Goal: Task Accomplishment & Management: Complete application form

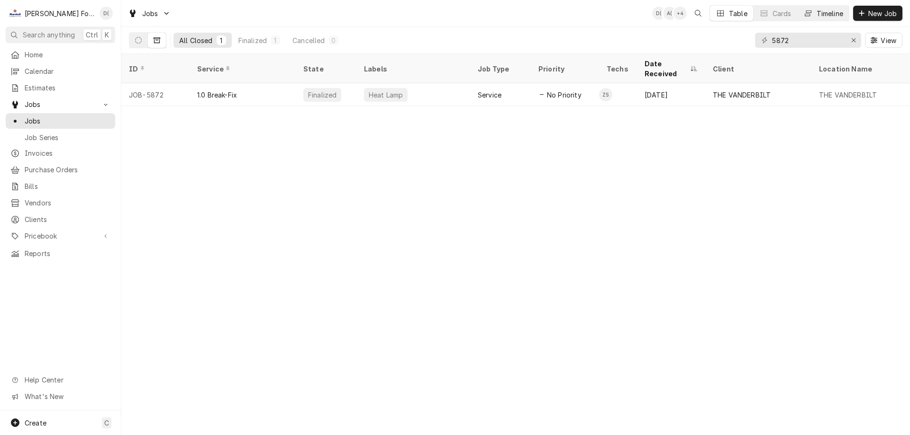
click at [832, 12] on div "Timeline" at bounding box center [829, 14] width 27 height 10
click at [732, 14] on div "Table" at bounding box center [738, 14] width 18 height 10
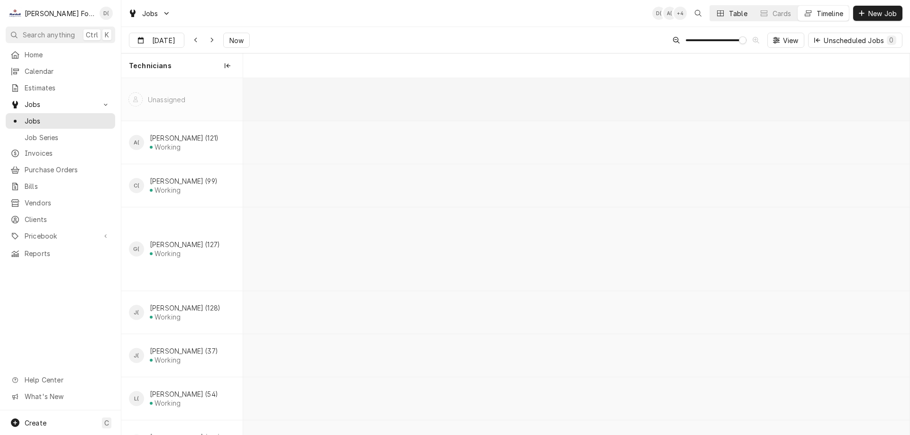
click at [733, 12] on div "Table" at bounding box center [738, 14] width 18 height 10
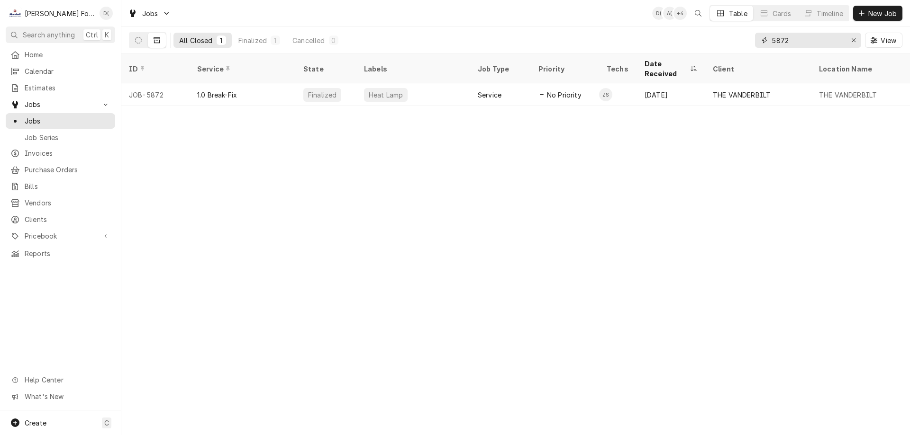
drag, startPoint x: 796, startPoint y: 42, endPoint x: 766, endPoint y: 45, distance: 30.5
click at [767, 45] on div "5872" at bounding box center [808, 40] width 106 height 15
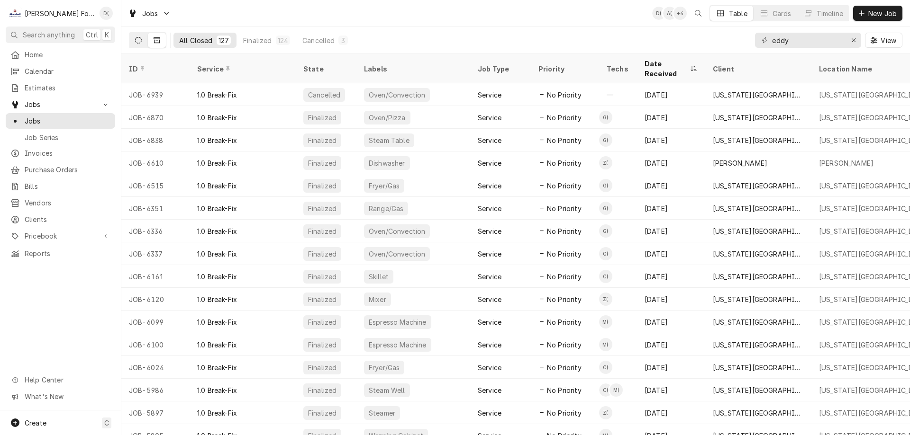
click at [136, 43] on icon "Dynamic Content Wrapper" at bounding box center [138, 40] width 7 height 7
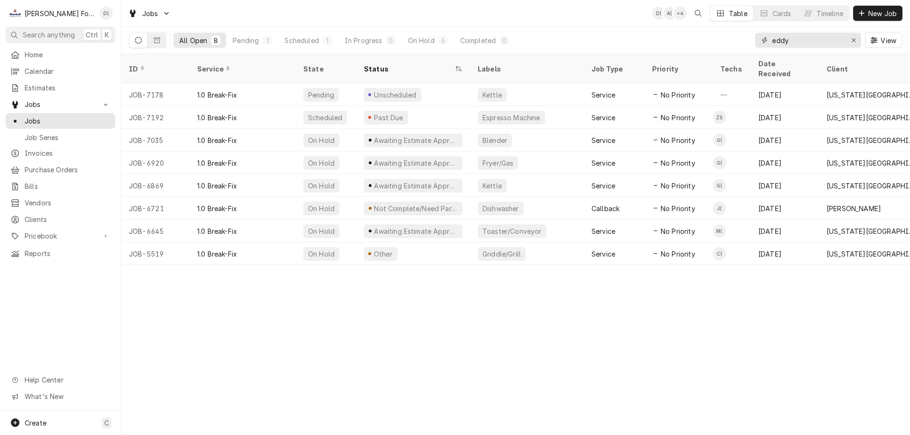
click at [804, 40] on input "eddy" at bounding box center [807, 40] width 71 height 15
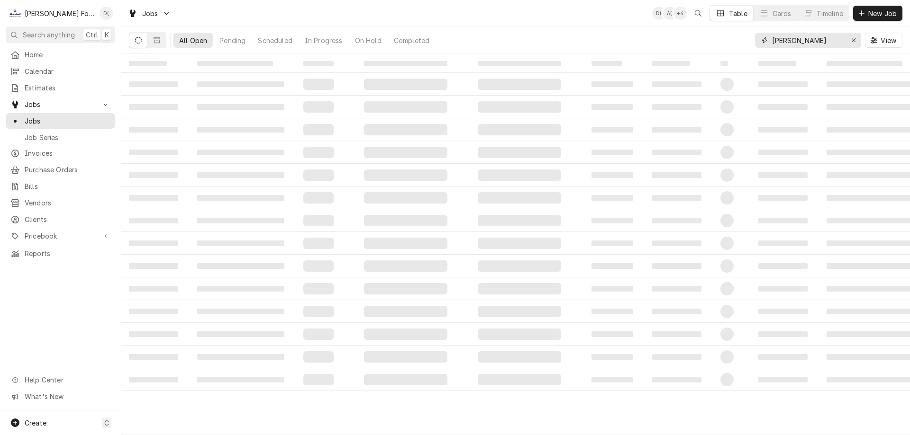
type input "eddy bar"
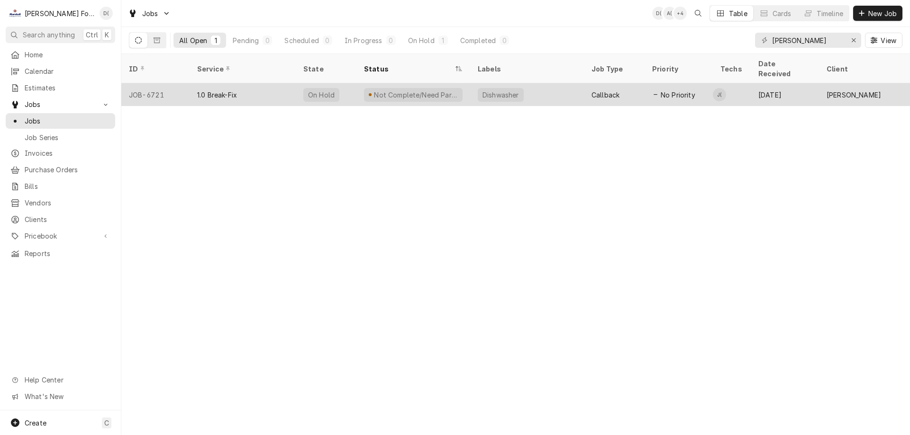
click at [264, 86] on div "1.0 Break-Fix" at bounding box center [243, 94] width 106 height 23
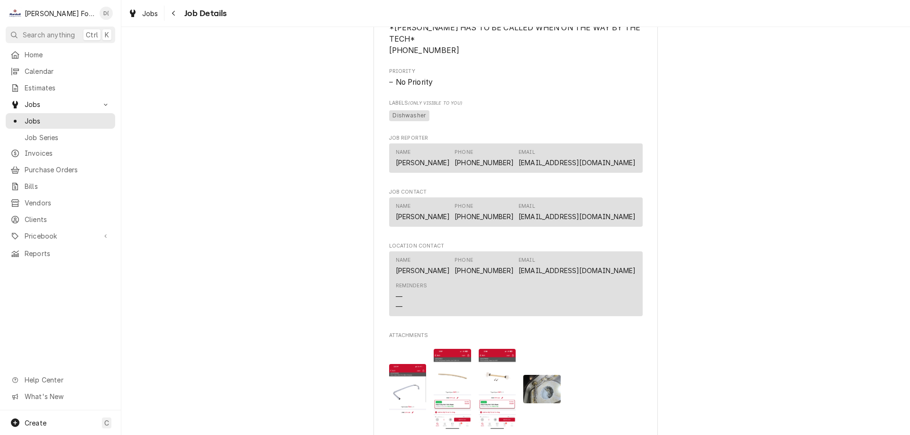
scroll to position [1279, 0]
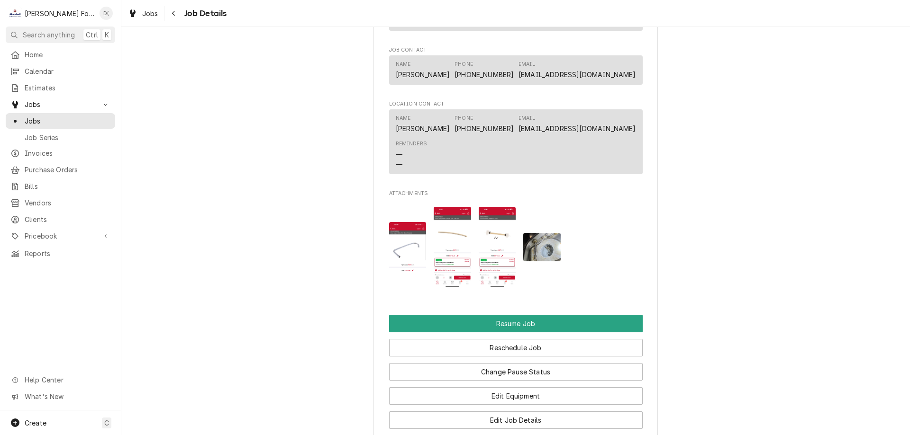
click at [545, 246] on img "Attachments" at bounding box center [541, 247] width 37 height 28
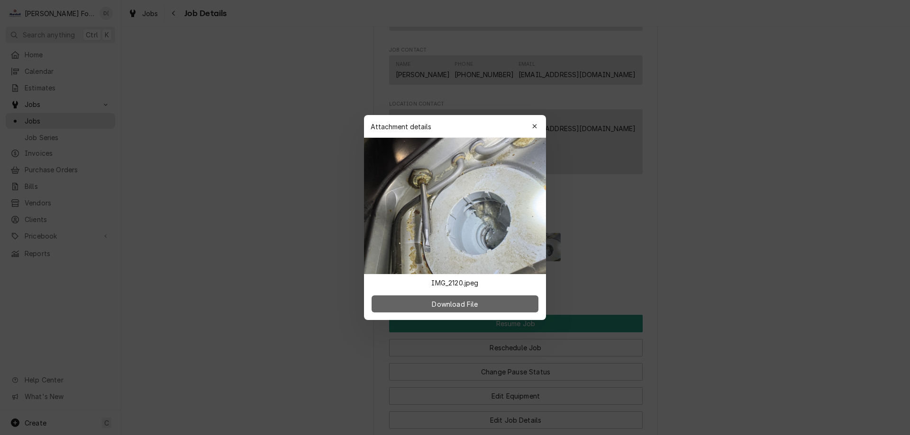
click at [459, 304] on span "Download File" at bounding box center [455, 304] width 50 height 10
click at [538, 123] on div "button" at bounding box center [534, 126] width 9 height 9
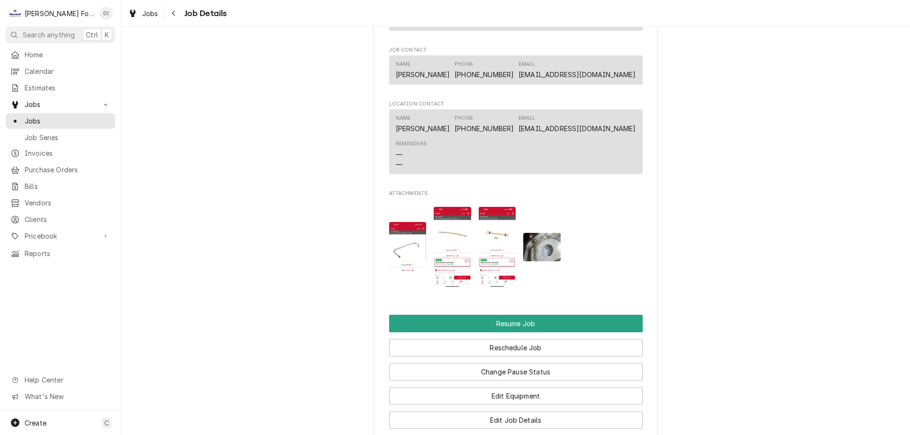
click at [474, 244] on div "Attachments" at bounding box center [515, 247] width 253 height 96
click at [393, 252] on img "Attachments" at bounding box center [407, 247] width 37 height 50
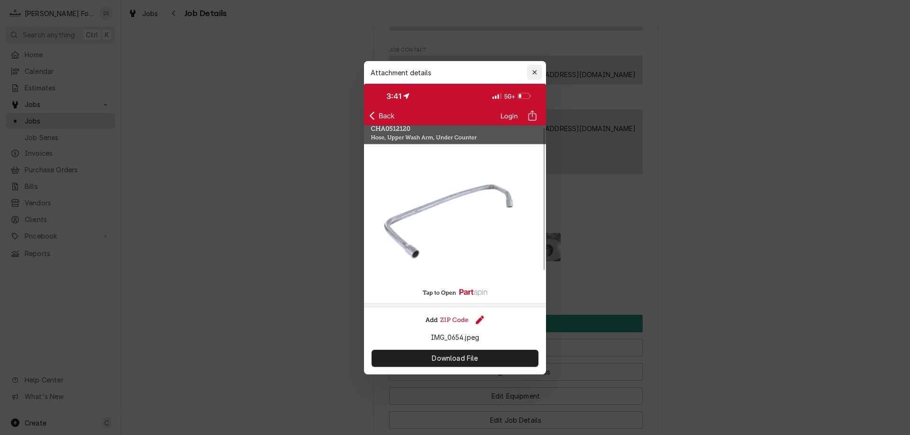
click at [534, 72] on icon "button" at bounding box center [534, 72] width 5 height 7
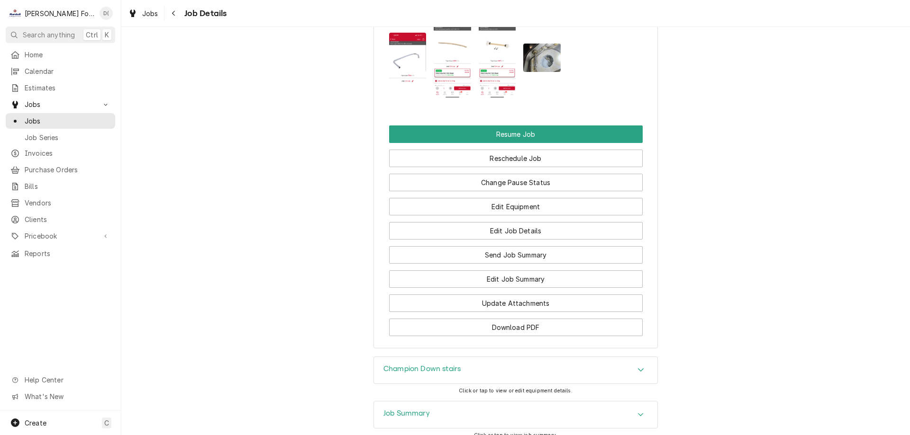
scroll to position [1569, 0]
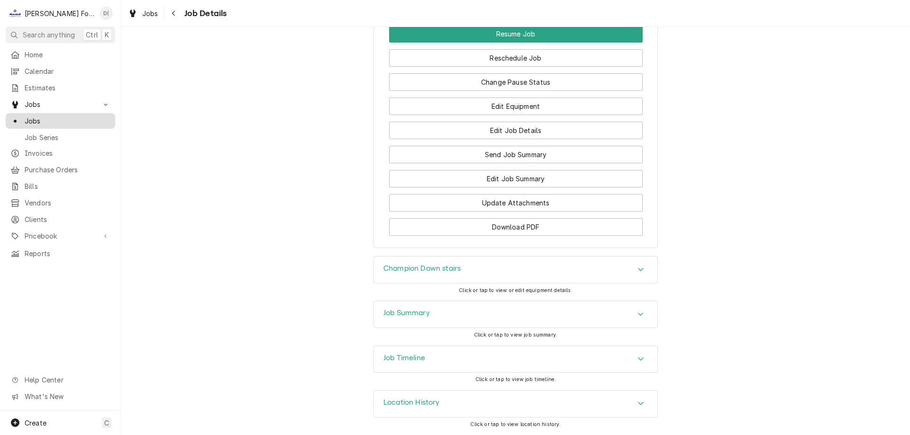
click at [80, 122] on div "Jobs" at bounding box center [61, 121] width 106 height 12
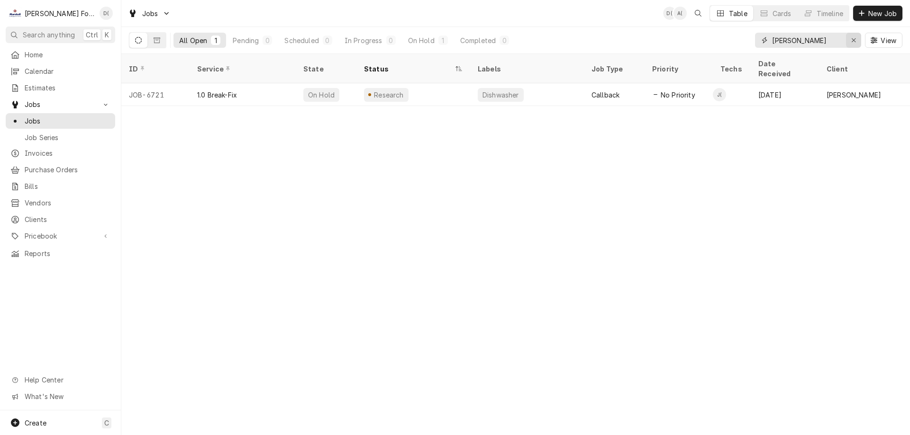
click at [854, 39] on icon "Erase input" at bounding box center [853, 40] width 4 height 4
click at [832, 42] on input "Dynamic Content Wrapper" at bounding box center [816, 40] width 89 height 15
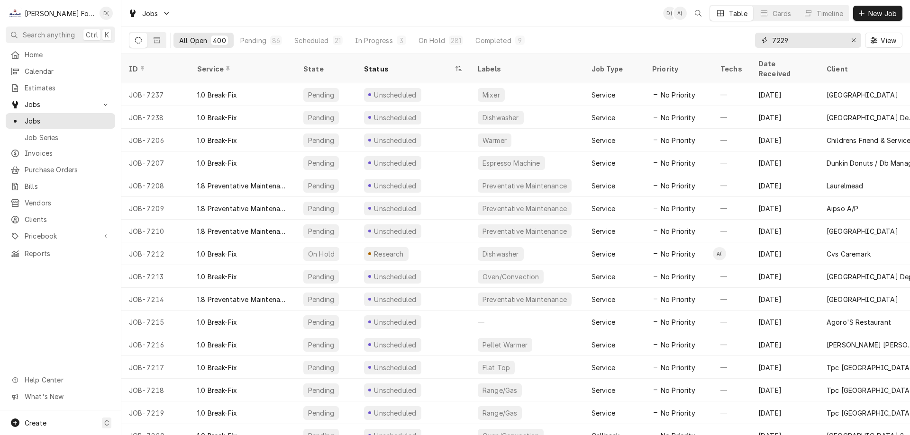
type input "7229"
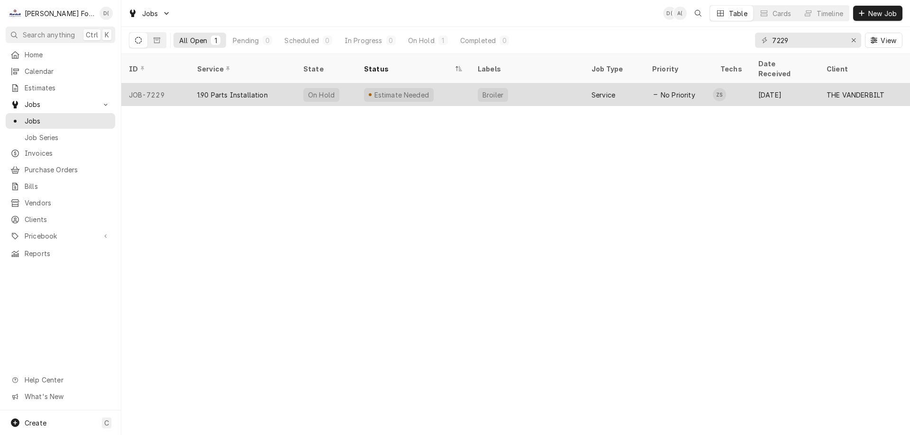
click at [410, 90] on div "Estimate Needed" at bounding box center [401, 95] width 57 height 10
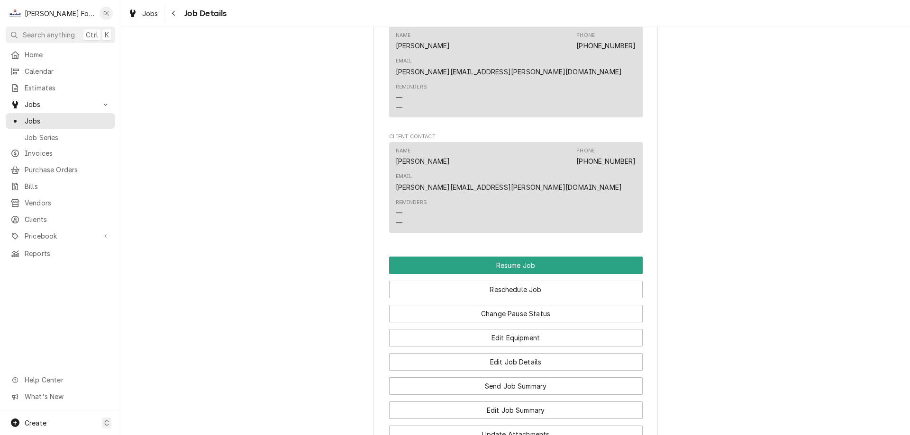
scroll to position [1137, 0]
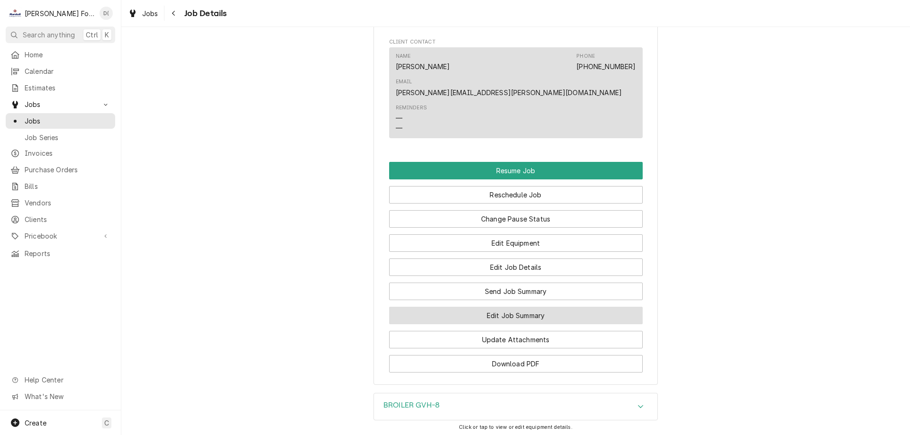
click at [490, 307] on button "Edit Job Summary" at bounding box center [515, 316] width 253 height 18
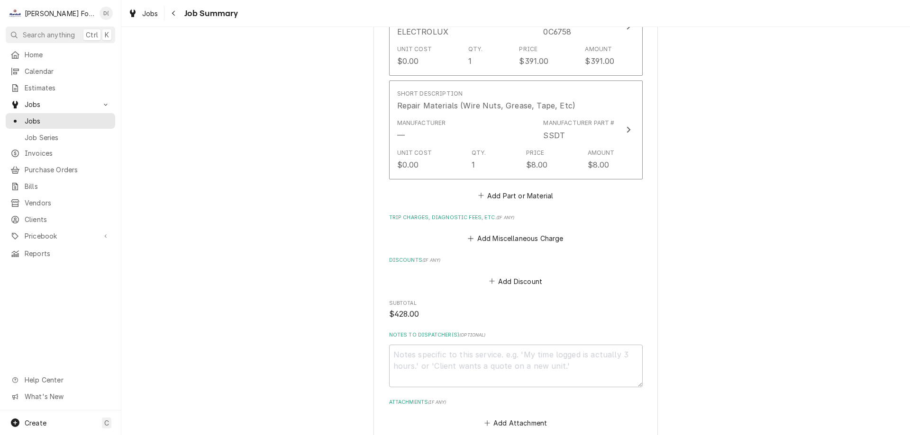
scroll to position [479, 0]
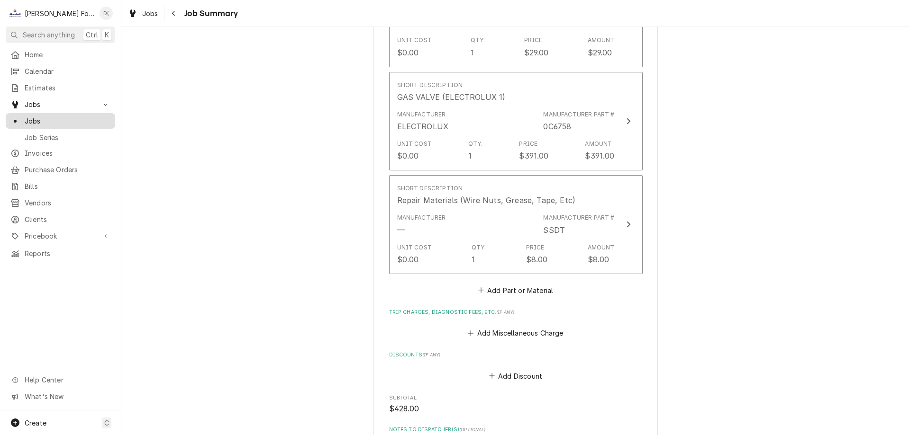
click at [69, 120] on span "Jobs" at bounding box center [68, 121] width 86 height 10
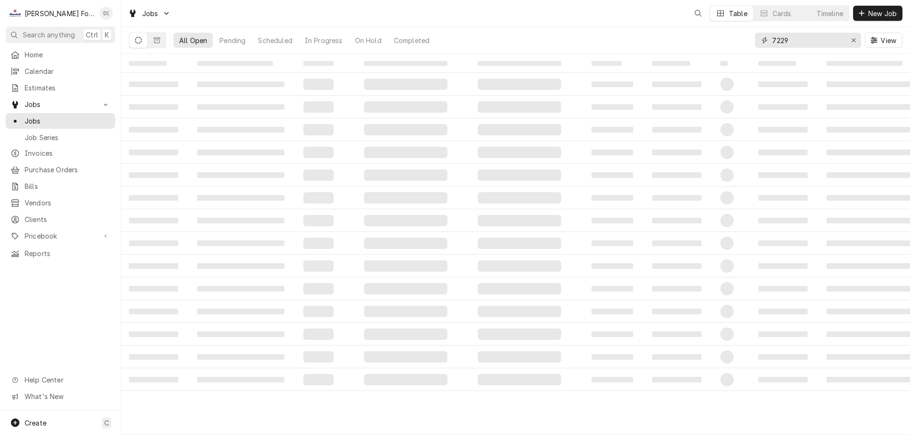
click at [801, 37] on input "7229" at bounding box center [807, 40] width 71 height 15
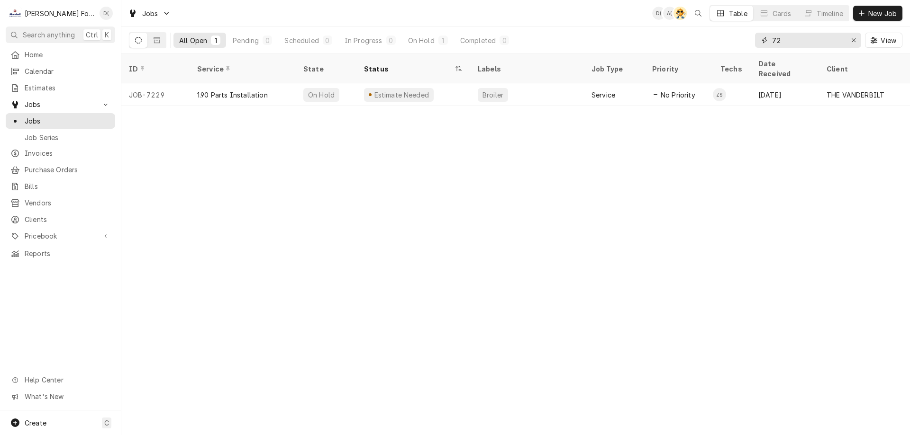
type input "7"
type input "1"
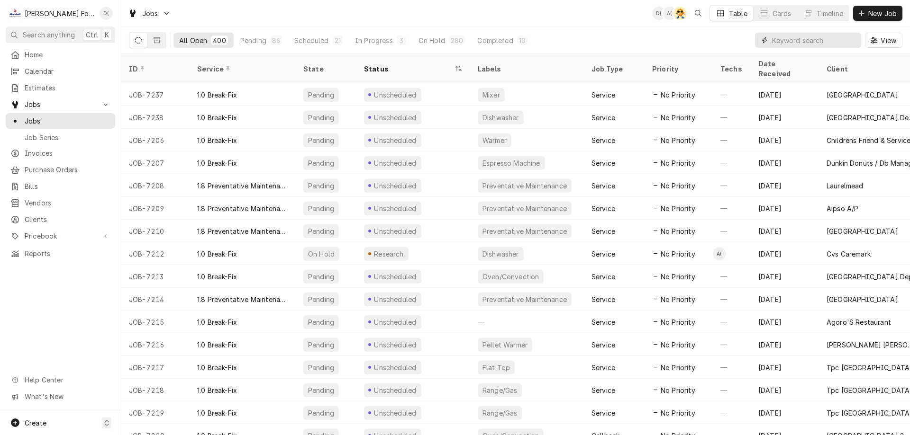
type input "1"
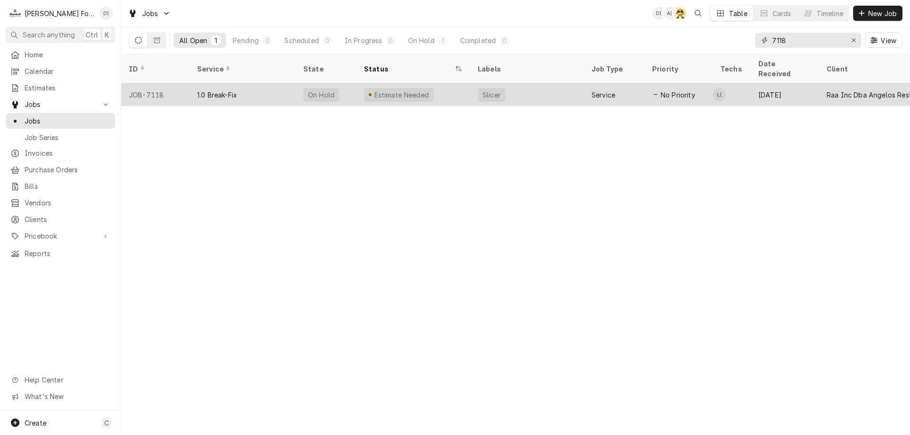
type input "7118"
click at [273, 83] on div "1.0 Break-Fix" at bounding box center [243, 94] width 106 height 23
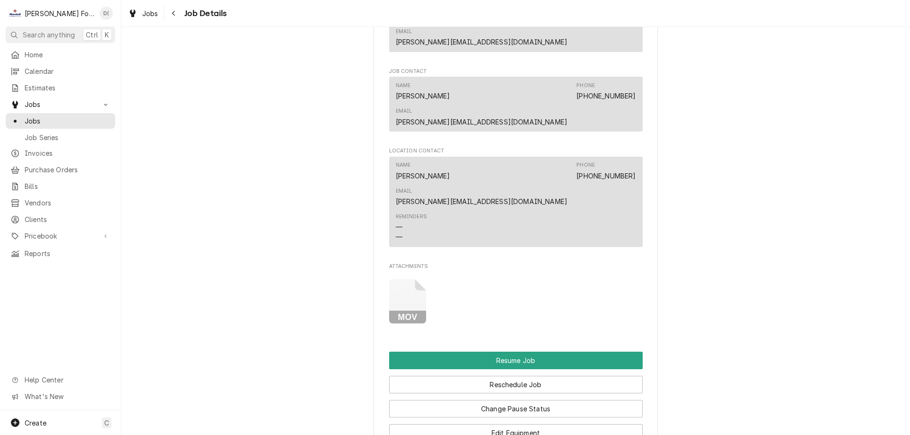
scroll to position [995, 0]
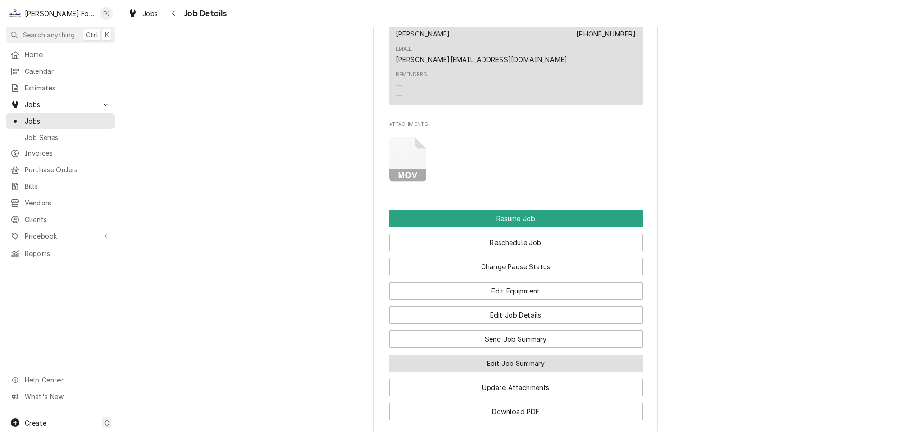
click at [491, 355] on button "Edit Job Summary" at bounding box center [515, 364] width 253 height 18
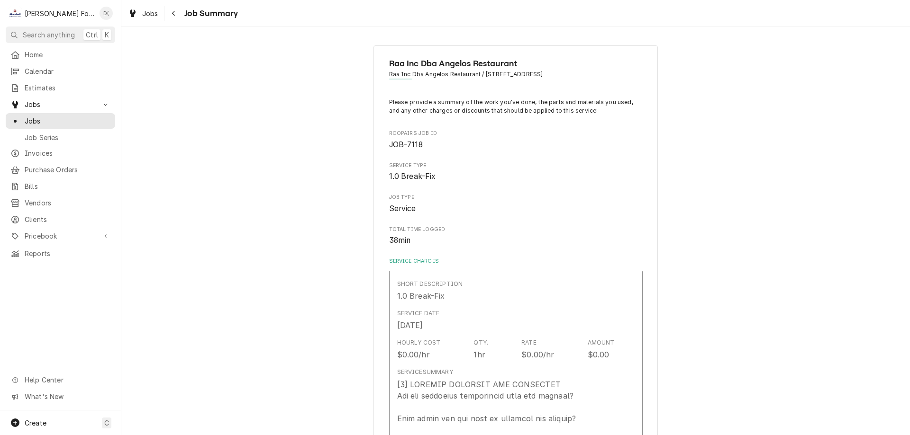
type textarea "x"
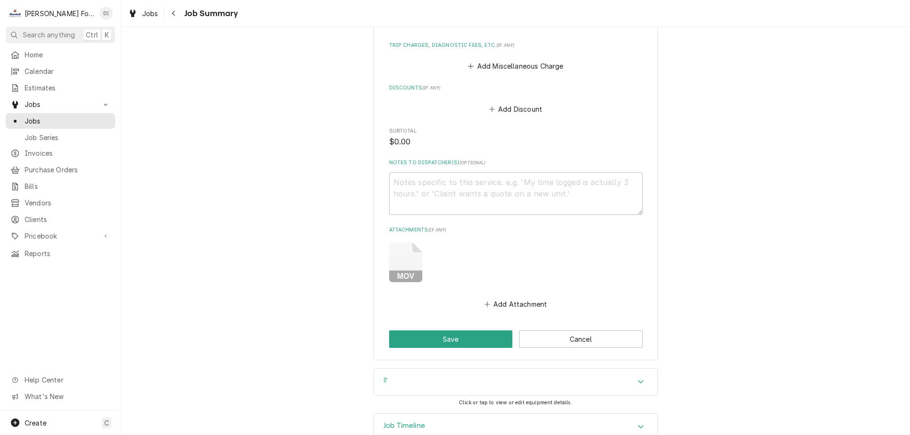
scroll to position [577, 0]
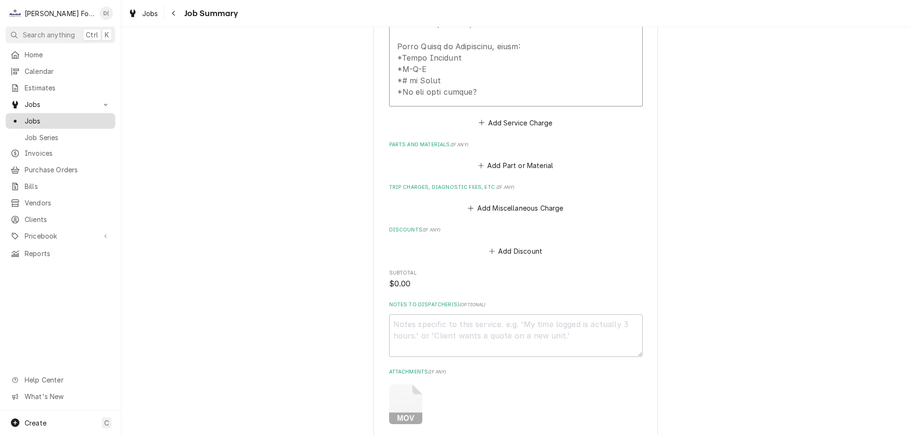
click at [60, 120] on span "Jobs" at bounding box center [68, 121] width 86 height 10
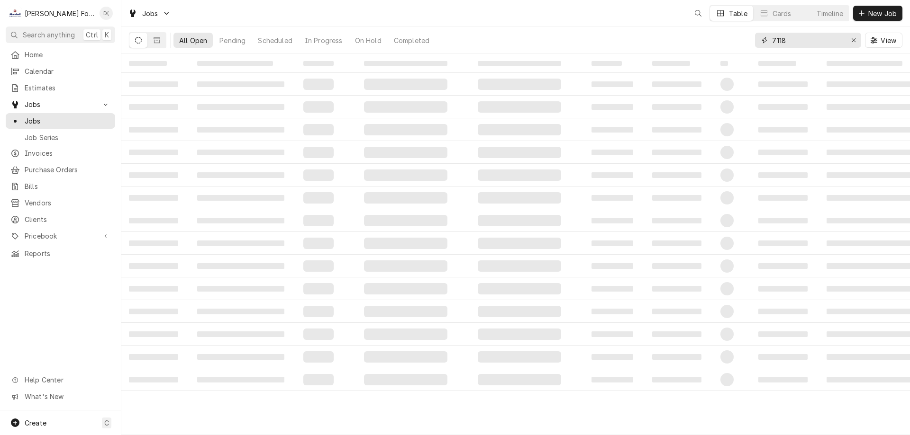
click at [797, 39] on input "7118" at bounding box center [807, 40] width 71 height 15
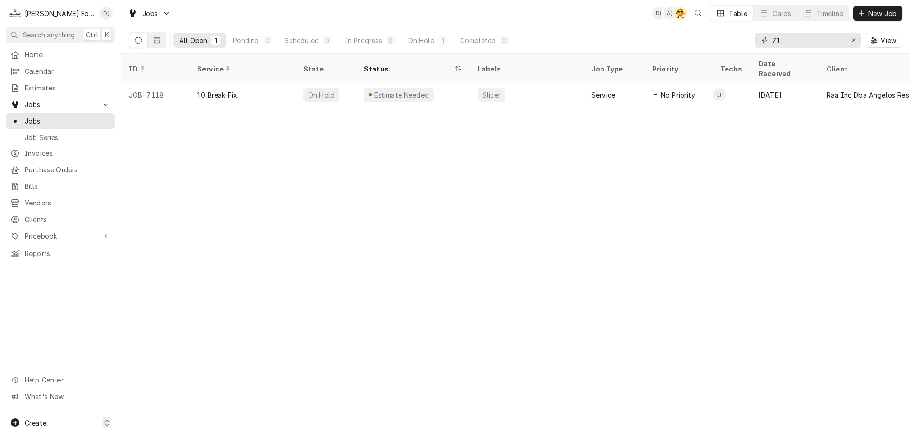
type input "7"
type input "0"
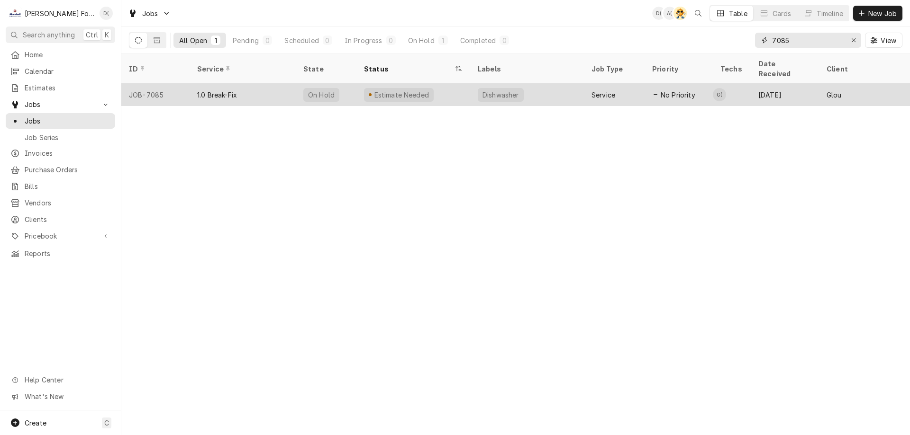
type input "7085"
click at [284, 89] on div "1.0 Break-Fix" at bounding box center [243, 94] width 106 height 23
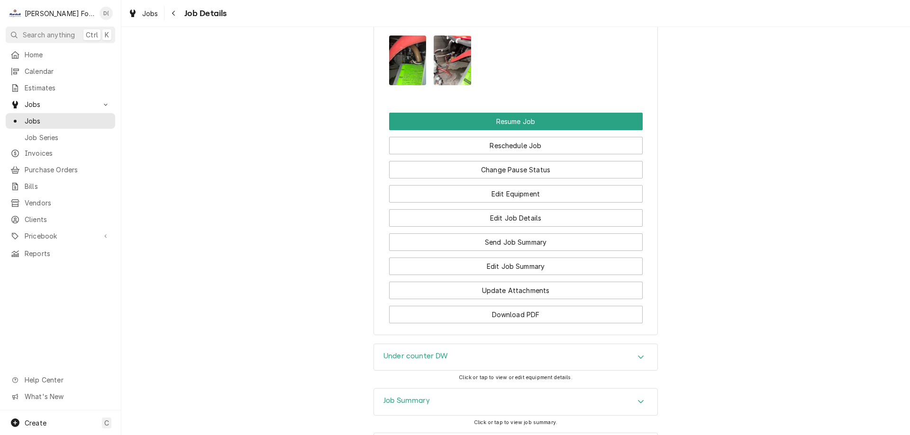
scroll to position [1185, 0]
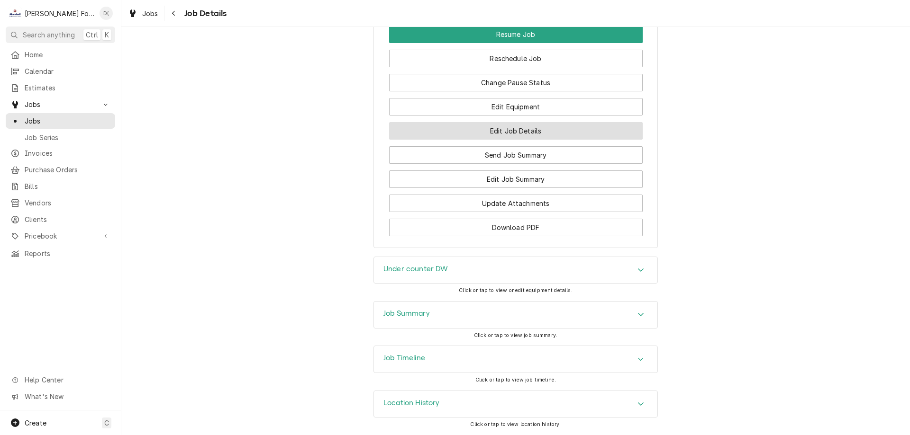
click at [513, 135] on button "Edit Job Details" at bounding box center [515, 131] width 253 height 18
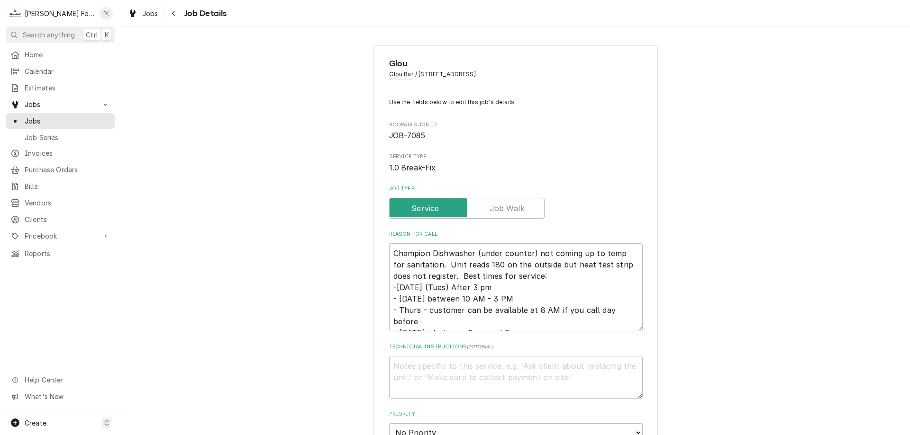
type textarea "x"
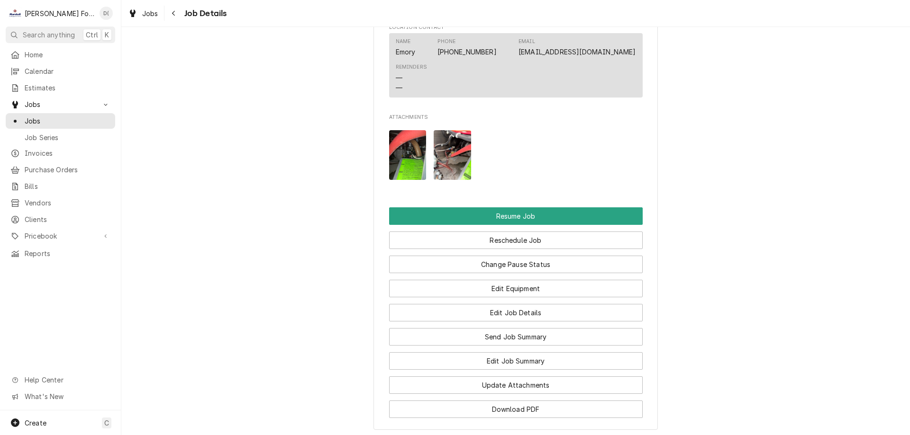
scroll to position [1137, 0]
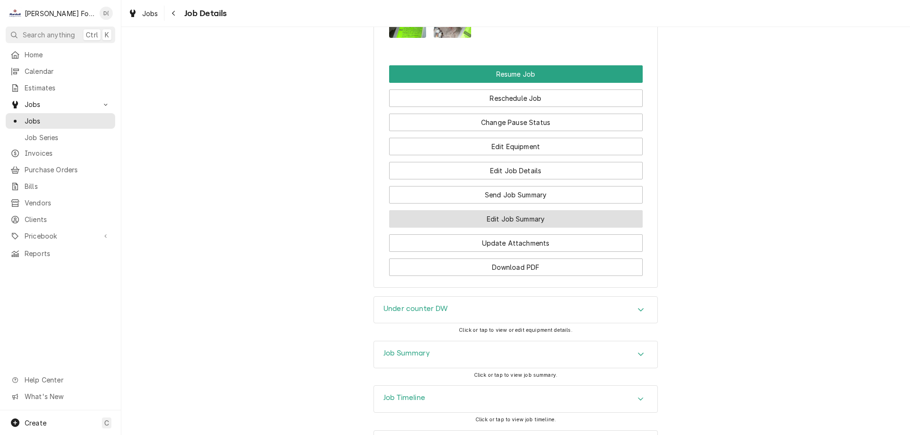
click at [493, 228] on button "Edit Job Summary" at bounding box center [515, 219] width 253 height 18
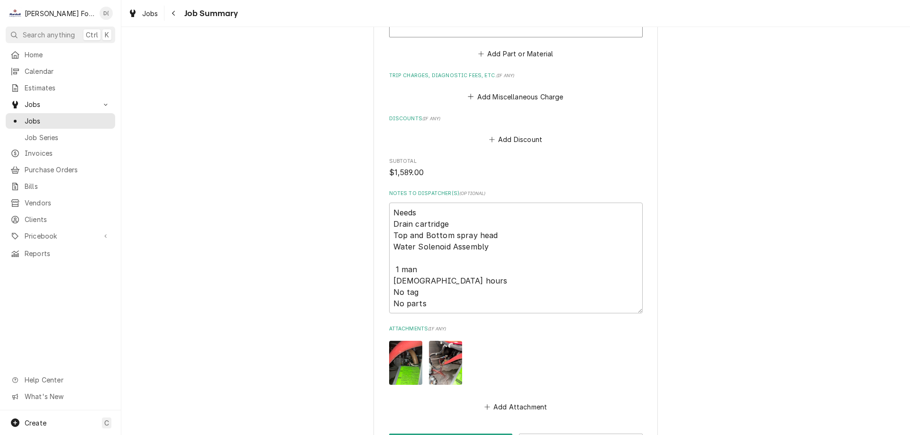
scroll to position [1240, 0]
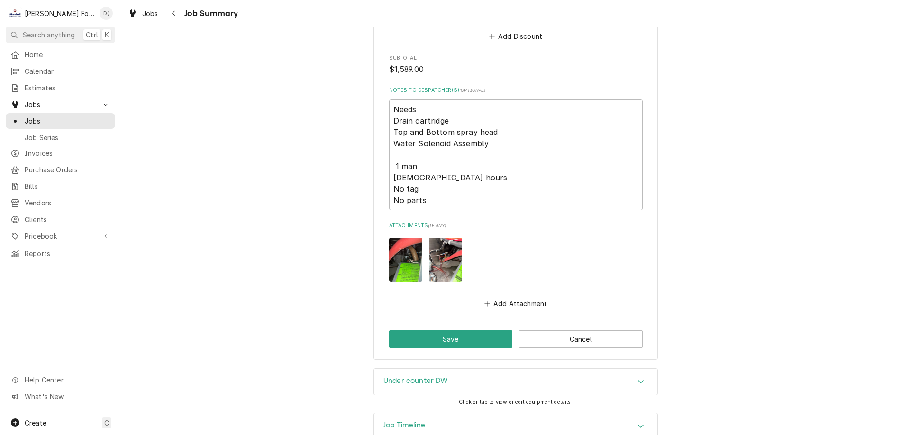
click at [409, 421] on h3 "Job Timeline" at bounding box center [404, 425] width 42 height 9
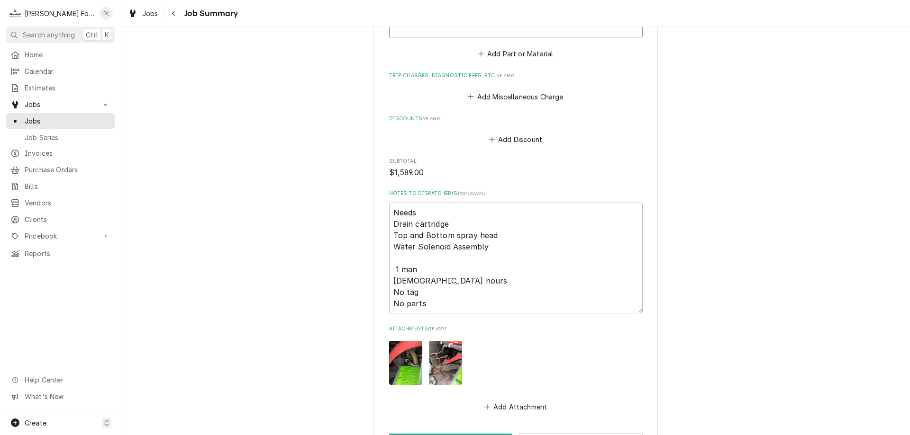
scroll to position [1232, 0]
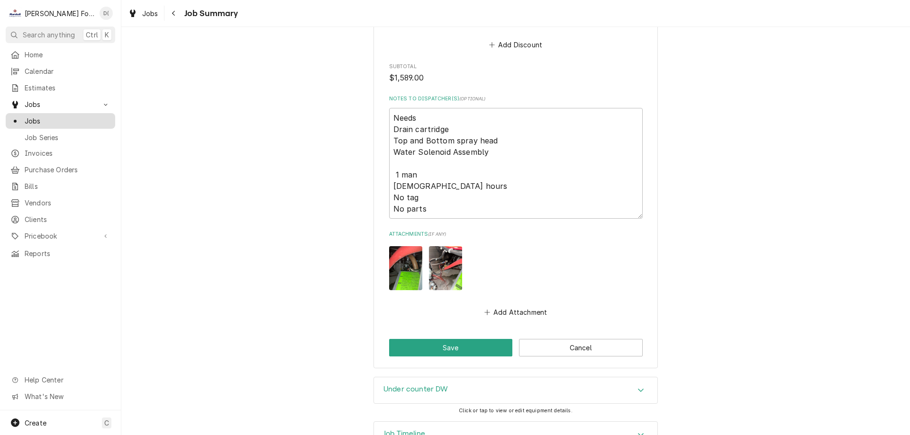
click at [67, 116] on span "Jobs" at bounding box center [68, 121] width 86 height 10
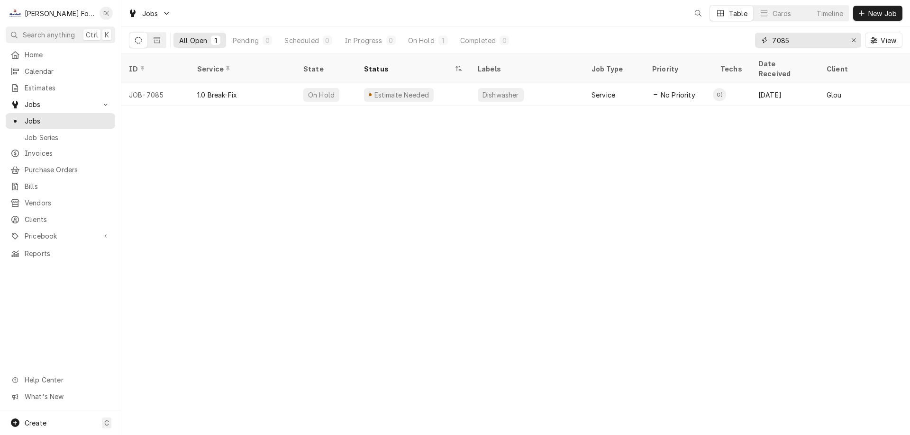
click at [806, 44] on input "7085" at bounding box center [807, 40] width 71 height 15
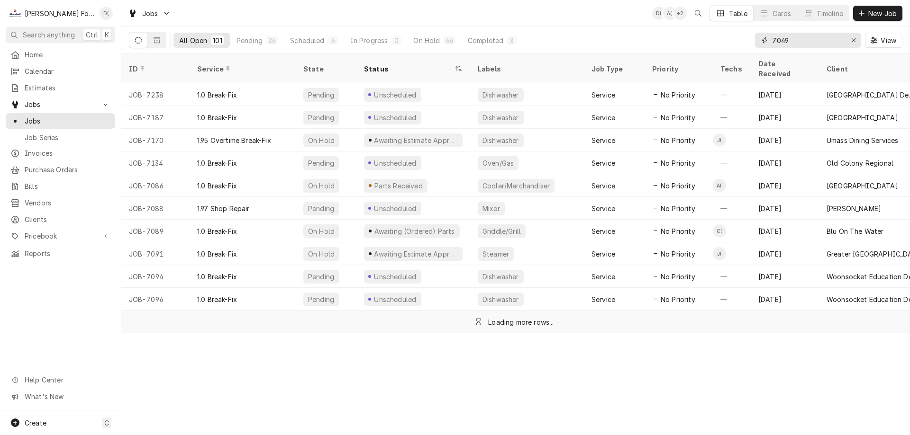
type input "7049"
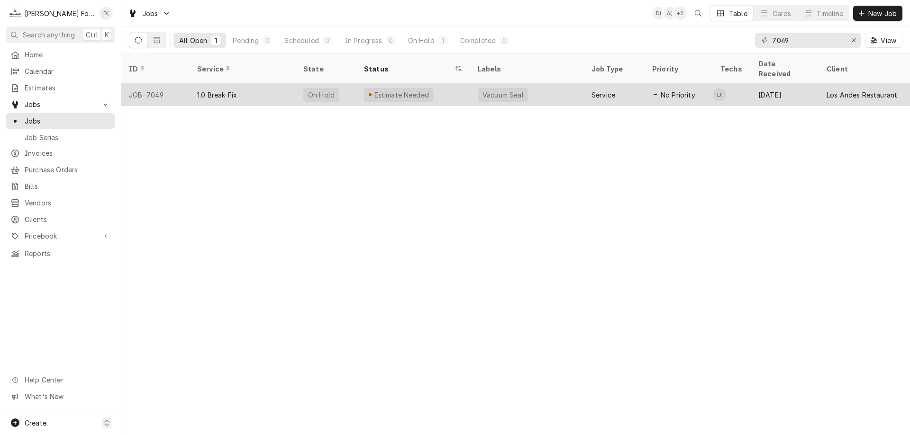
click at [450, 84] on div "Estimate Needed" at bounding box center [413, 94] width 114 height 23
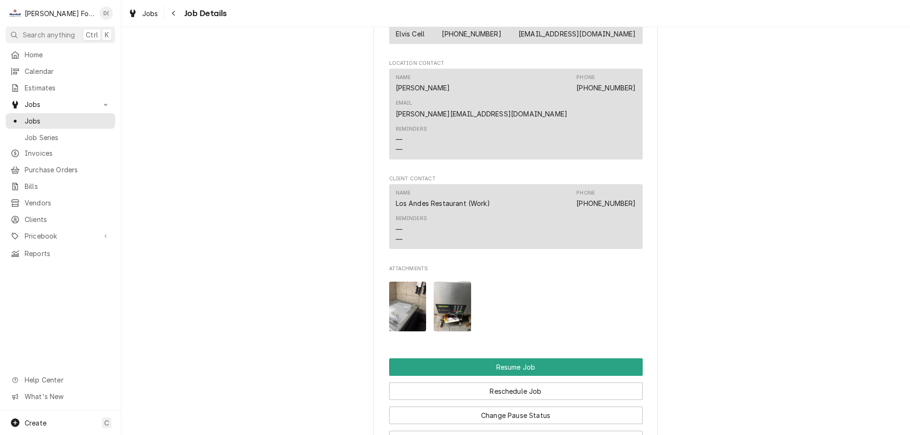
scroll to position [1042, 0]
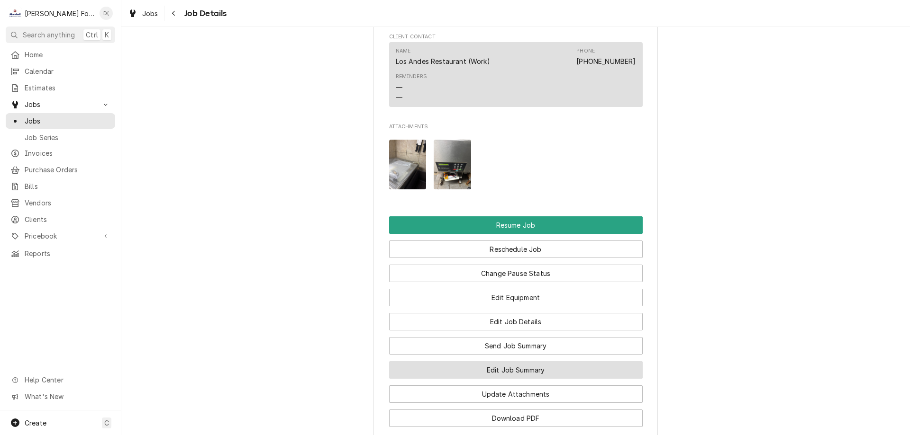
click at [492, 362] on button "Edit Job Summary" at bounding box center [515, 371] width 253 height 18
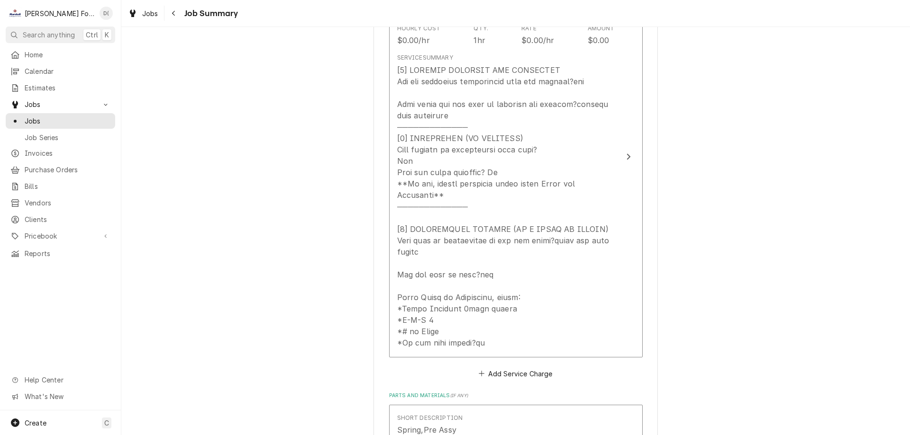
scroll to position [362, 0]
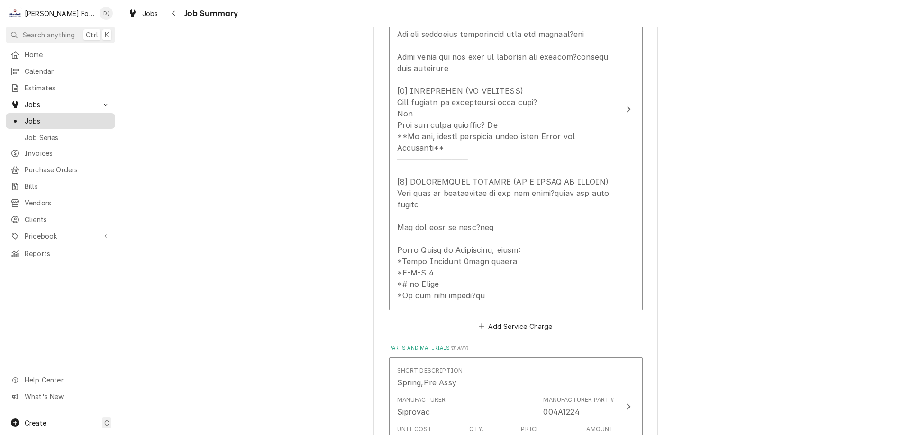
click at [50, 120] on span "Jobs" at bounding box center [68, 121] width 86 height 10
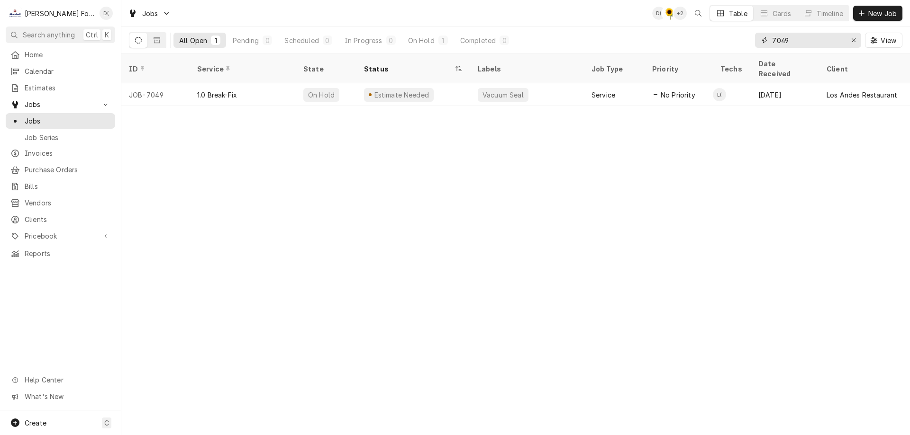
click at [794, 42] on input "7049" at bounding box center [807, 40] width 71 height 15
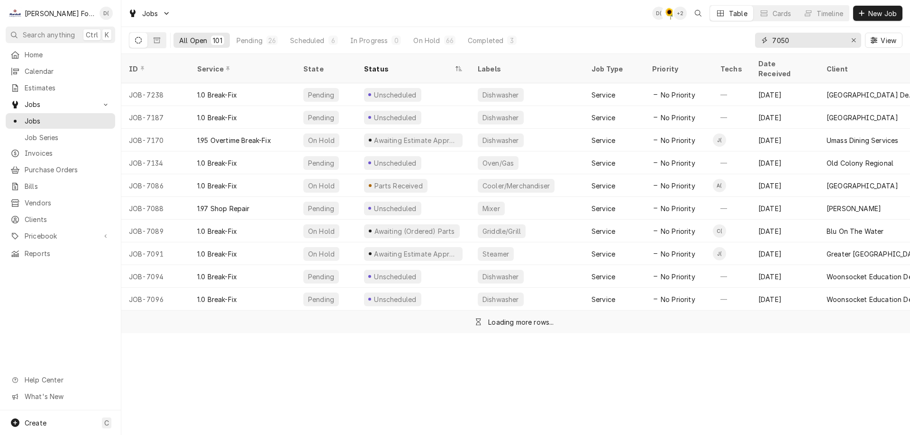
type input "7050"
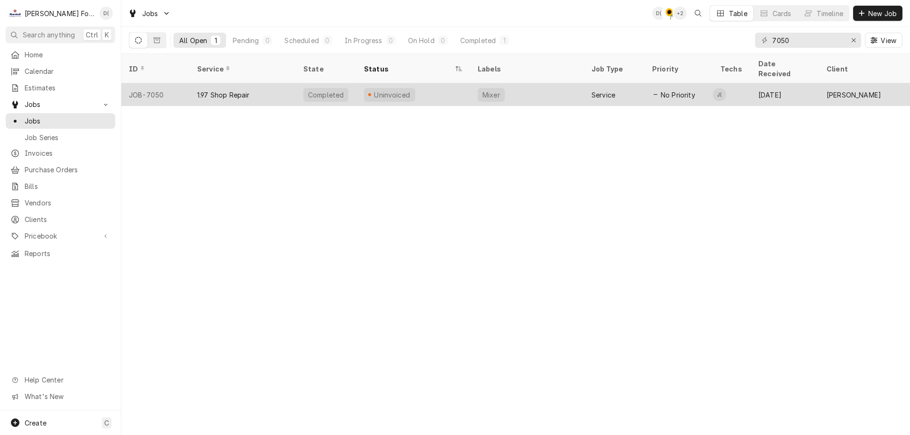
click at [365, 88] on div "Uninvoiced" at bounding box center [389, 95] width 51 height 14
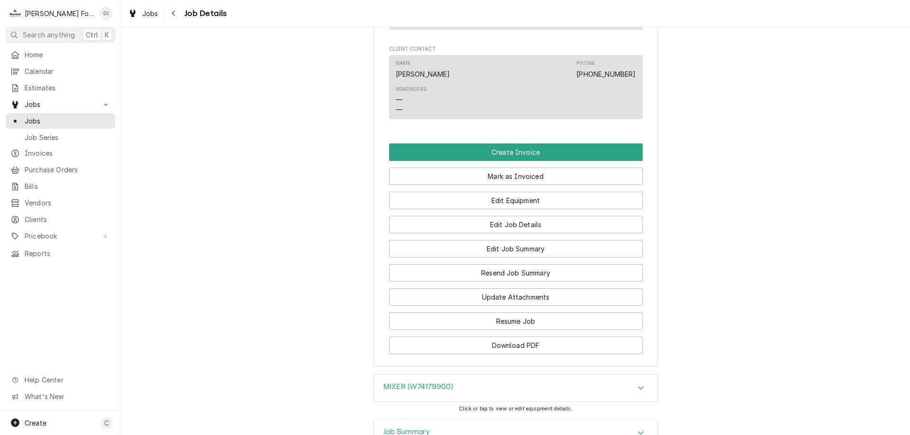
scroll to position [758, 0]
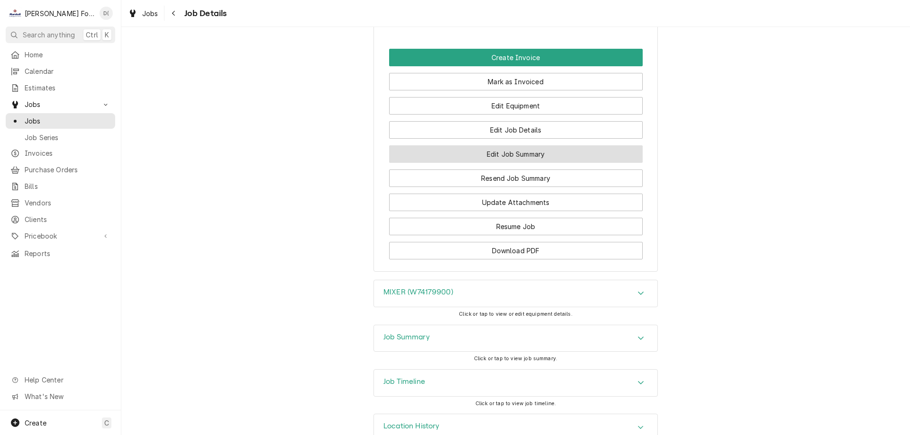
click at [500, 162] on button "Edit Job Summary" at bounding box center [515, 154] width 253 height 18
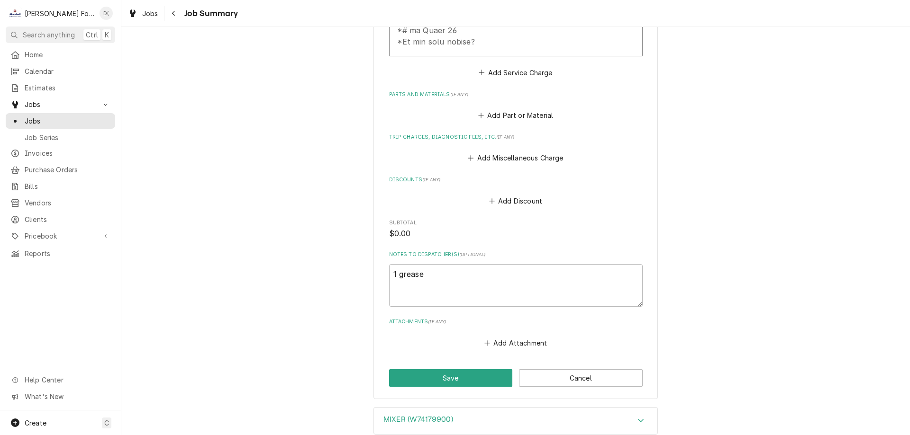
scroll to position [666, 0]
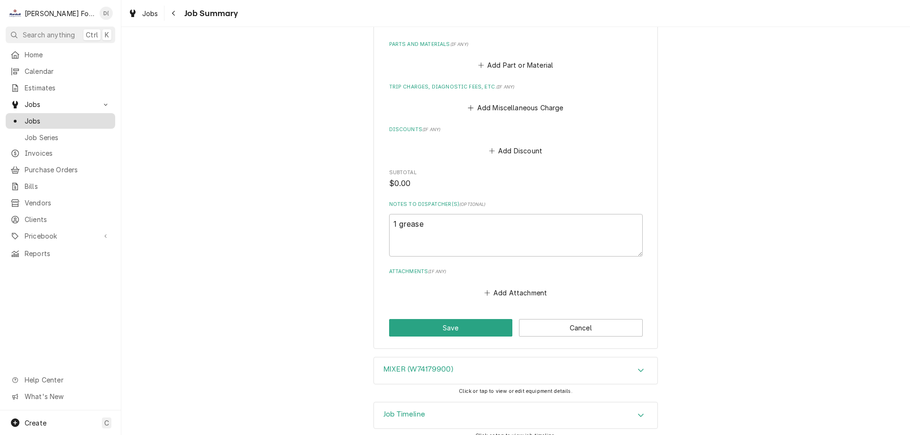
click at [55, 117] on span "Jobs" at bounding box center [68, 121] width 86 height 10
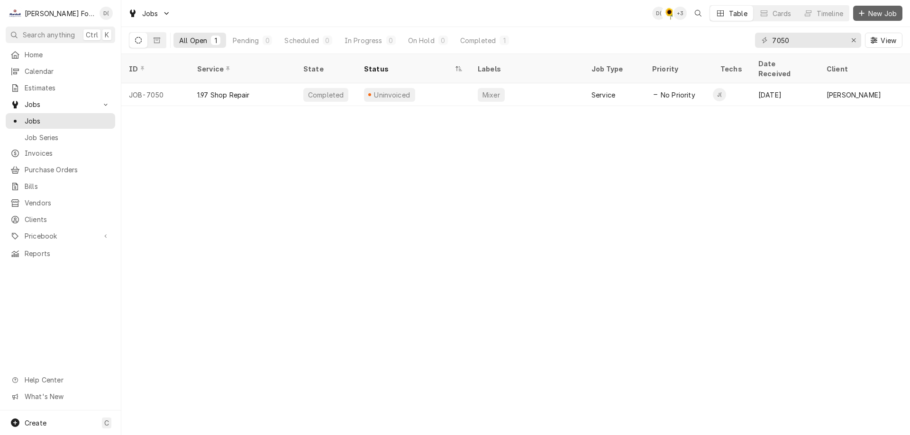
click at [885, 16] on span "New Job" at bounding box center [882, 14] width 32 height 10
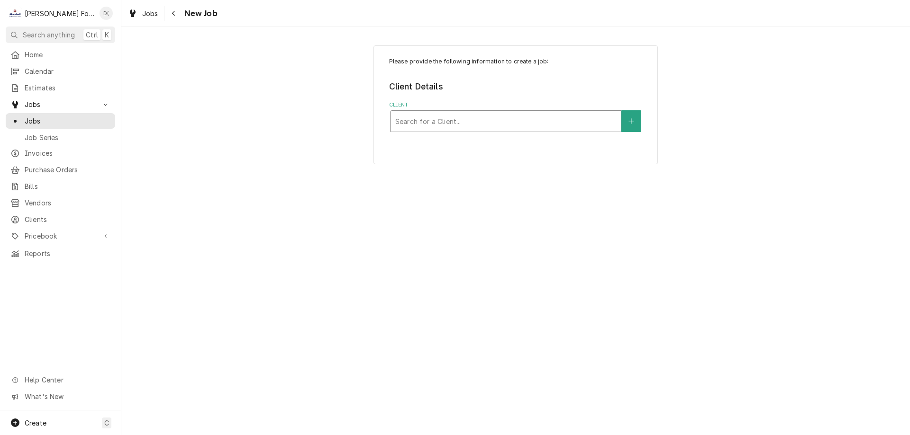
click at [461, 119] on div "Client" at bounding box center [505, 121] width 221 height 17
type input "pell"
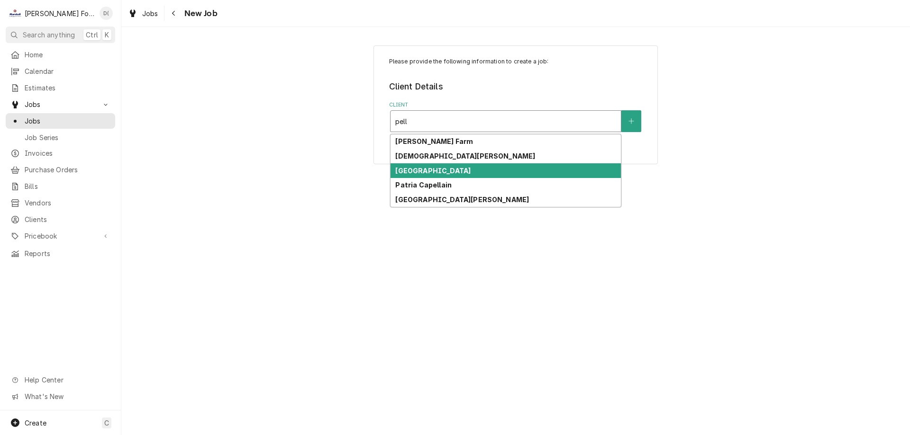
click at [458, 172] on strong "[GEOGRAPHIC_DATA]" at bounding box center [432, 171] width 75 height 8
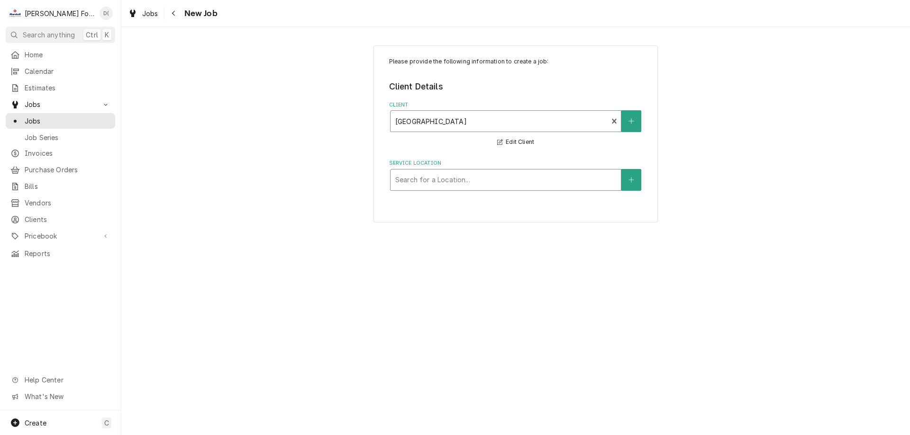
click at [434, 186] on div "Service Location" at bounding box center [505, 180] width 221 height 17
type input "pe"
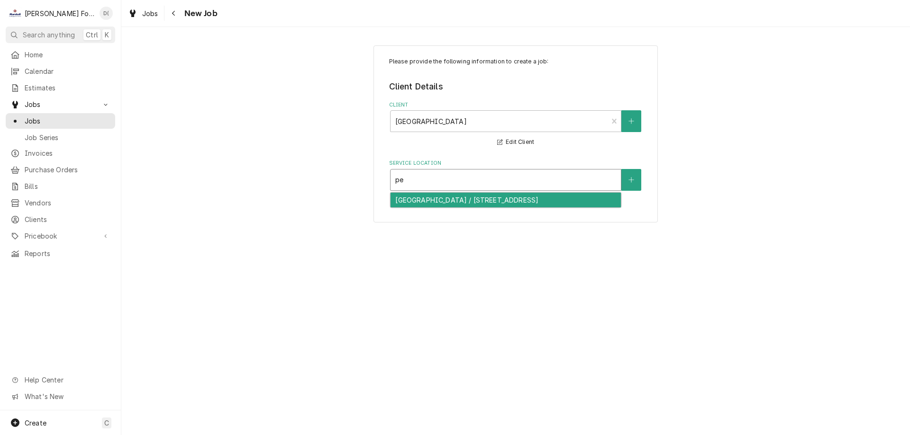
click at [434, 199] on div "[GEOGRAPHIC_DATA] / [STREET_ADDRESS]" at bounding box center [505, 200] width 230 height 15
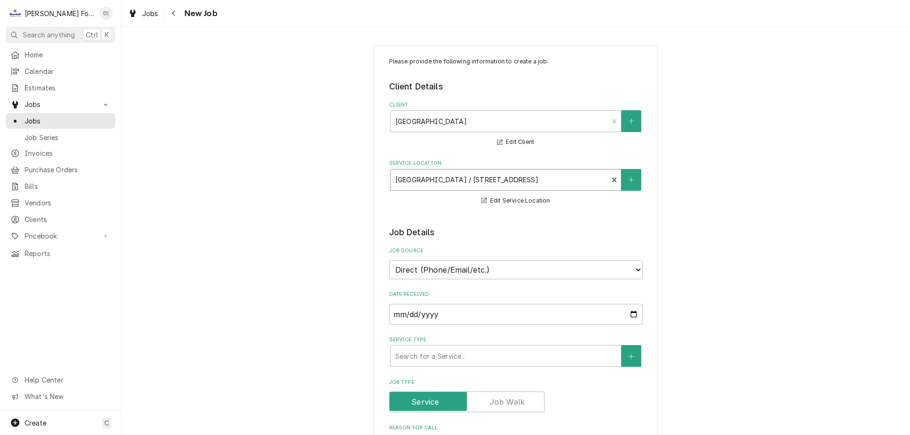
scroll to position [142, 0]
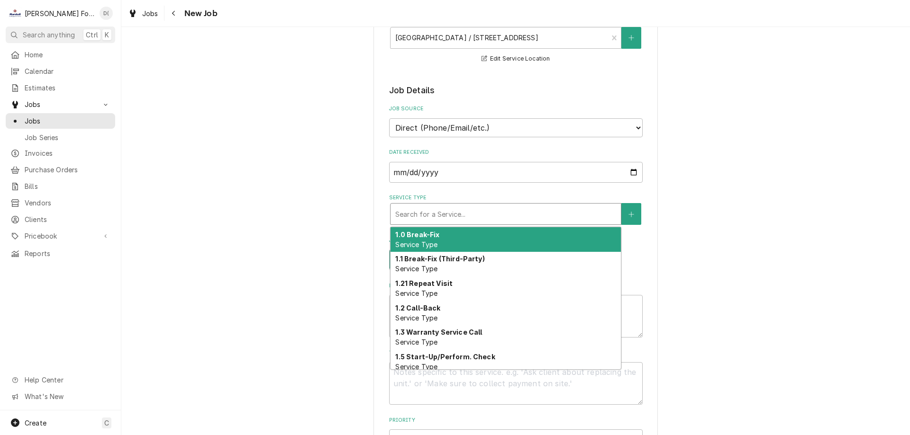
click at [443, 211] on div "Service Type" at bounding box center [505, 214] width 221 height 17
click at [455, 236] on div "1.0 Break-Fix Service Type" at bounding box center [505, 239] width 230 height 25
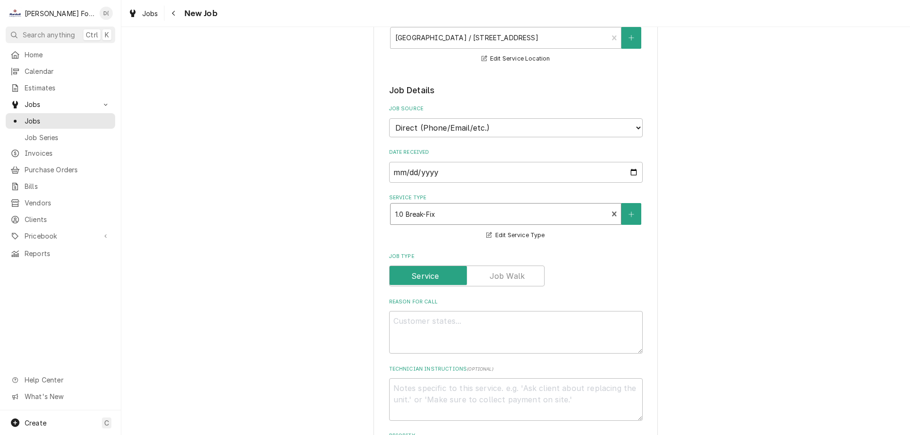
scroll to position [237, 0]
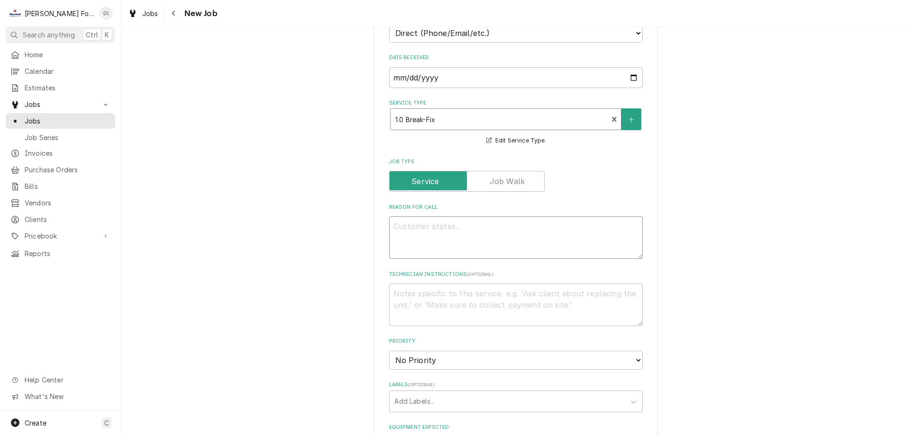
click at [425, 226] on textarea "Reason For Call" at bounding box center [515, 238] width 253 height 43
type textarea "x"
type textarea "s"
type textarea "x"
type textarea "st"
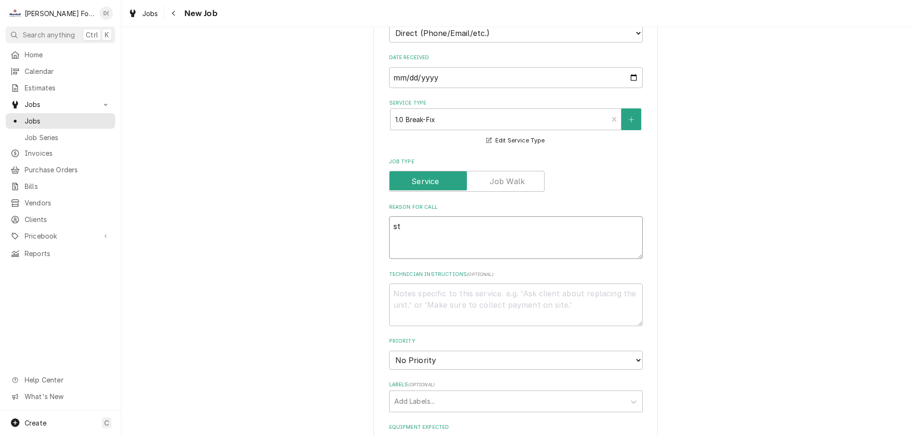
type textarea "x"
type textarea "s"
type textarea "x"
type textarea "g"
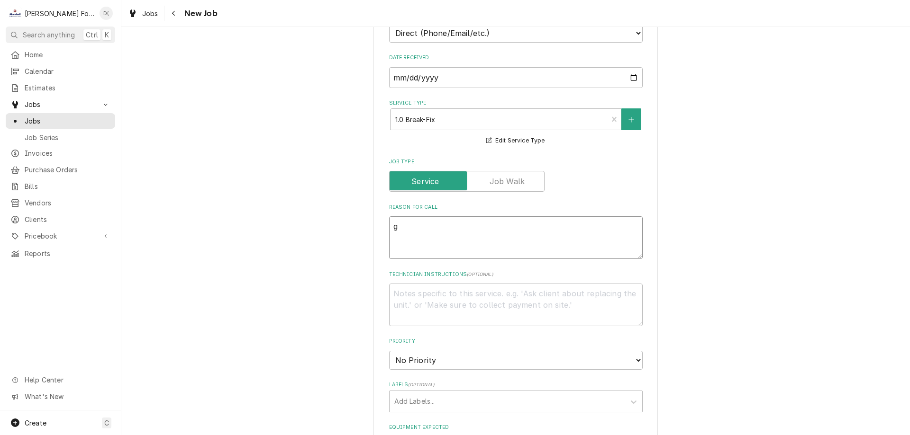
type textarea "x"
type textarea "gr"
type textarea "x"
type textarea "gro"
type textarea "x"
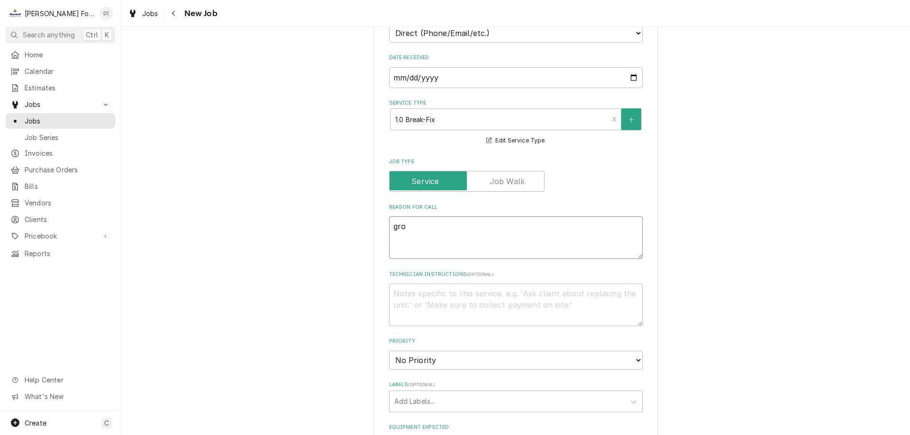
type textarea "groe"
type textarea "x"
type textarea "groen"
type textarea "x"
type textarea "groen"
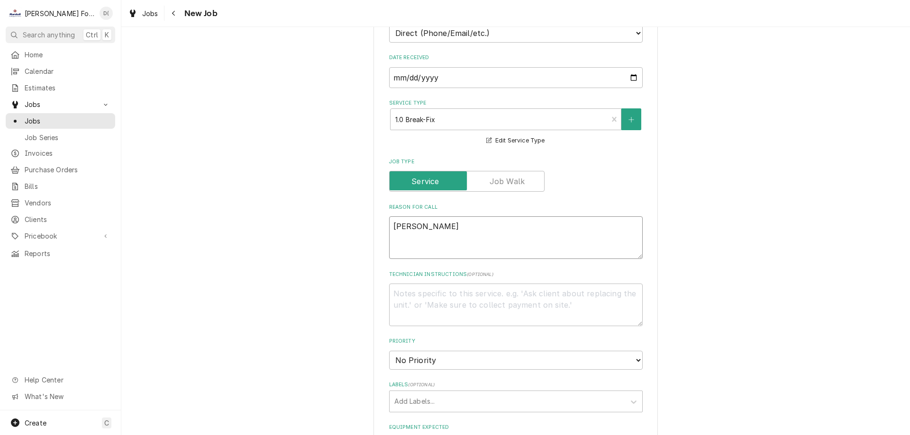
type textarea "x"
type textarea "groen s"
type textarea "x"
type textarea "groen st"
type textarea "x"
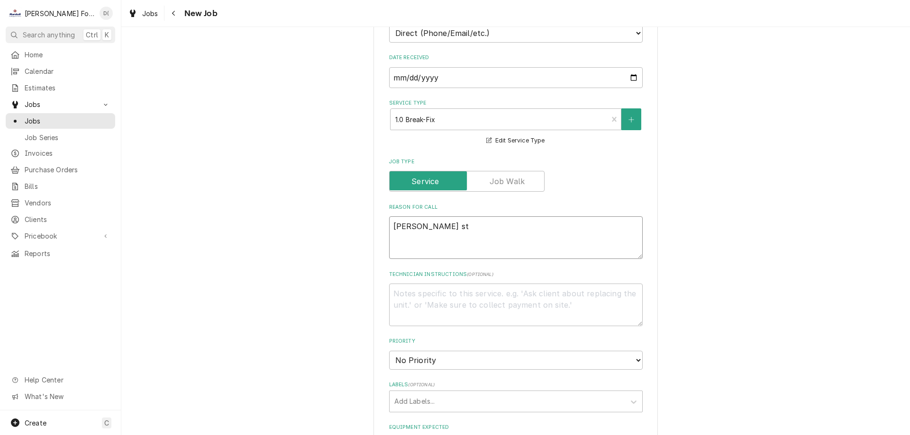
type textarea "groen ste"
type textarea "x"
type textarea "groen stea"
type textarea "x"
type textarea "groen steam"
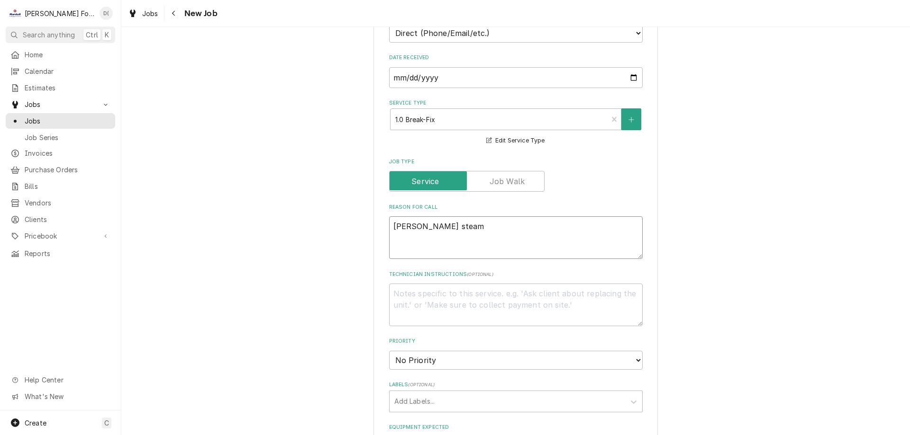
type textarea "x"
type textarea "groen steamer"
type textarea "x"
type textarea "groen steamer"
type textarea "x"
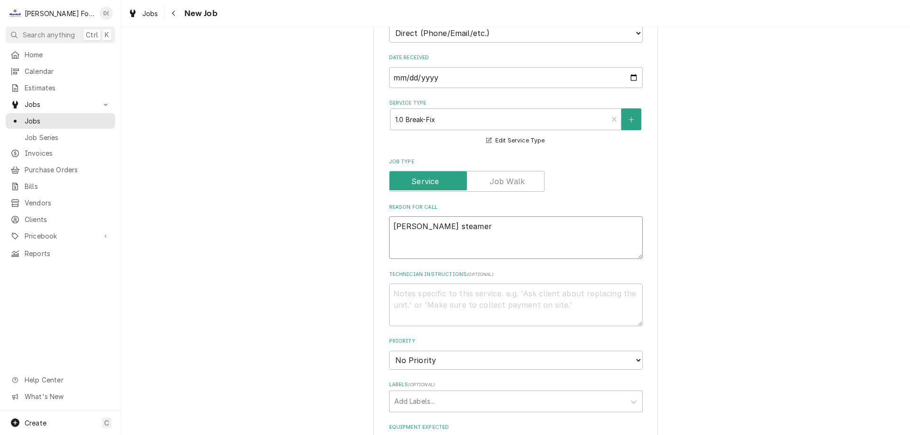
type textarea "groen steamer n"
type textarea "x"
type textarea "groen steamer no"
type textarea "x"
type textarea "groen steamer not"
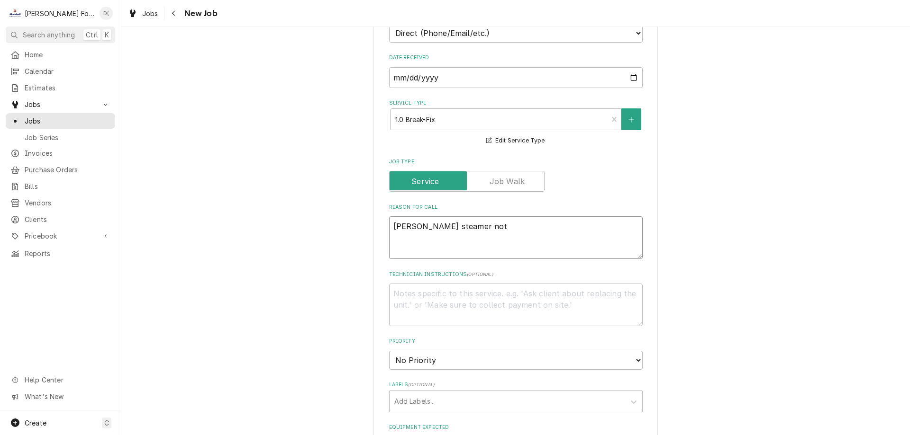
type textarea "x"
type textarea "groen steamer not"
type textarea "x"
type textarea "groen steamer not w"
type textarea "x"
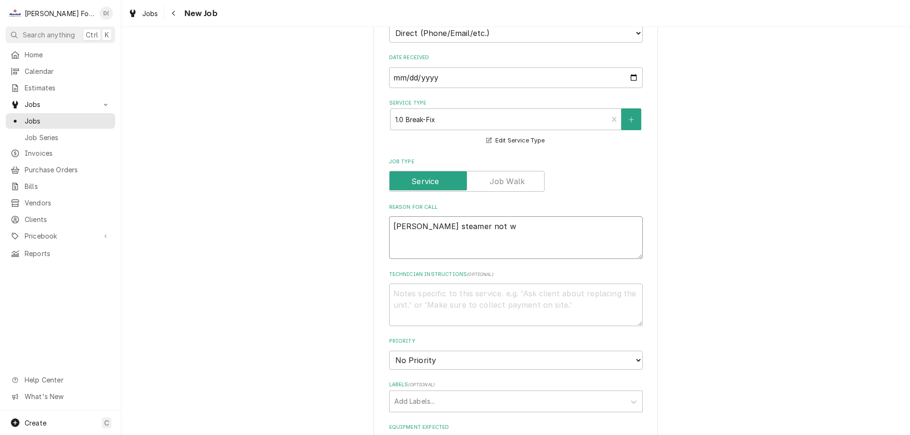
type textarea "groen steamer not wo"
type textarea "x"
type textarea "groen steamer not wor"
type textarea "x"
type textarea "groen steamer not work"
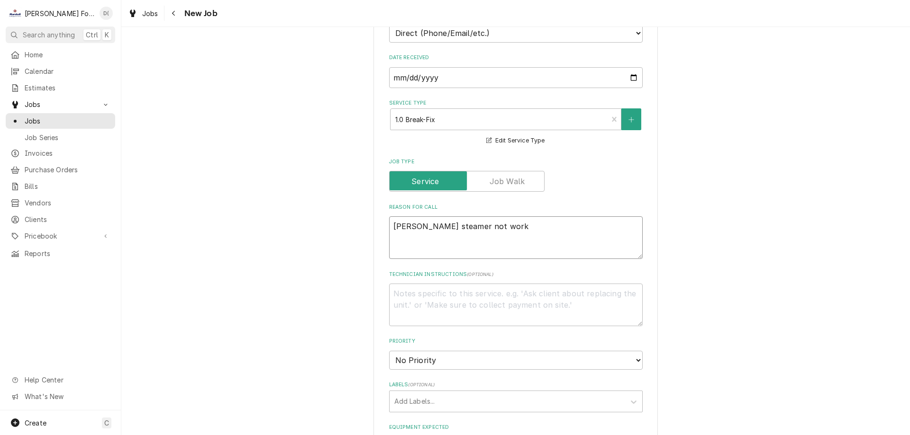
type textarea "x"
type textarea "groen steamer not worki"
type textarea "x"
type textarea "groen steamer not workig"
type textarea "x"
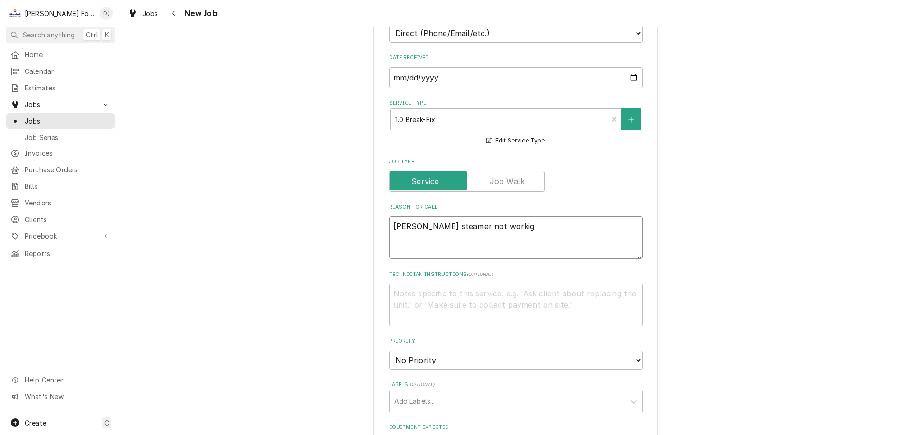
type textarea "groen steamer not workign"
type textarea "x"
type textarea "groen steamer not workign"
type textarea "x"
type textarea "groen steamer not workign"
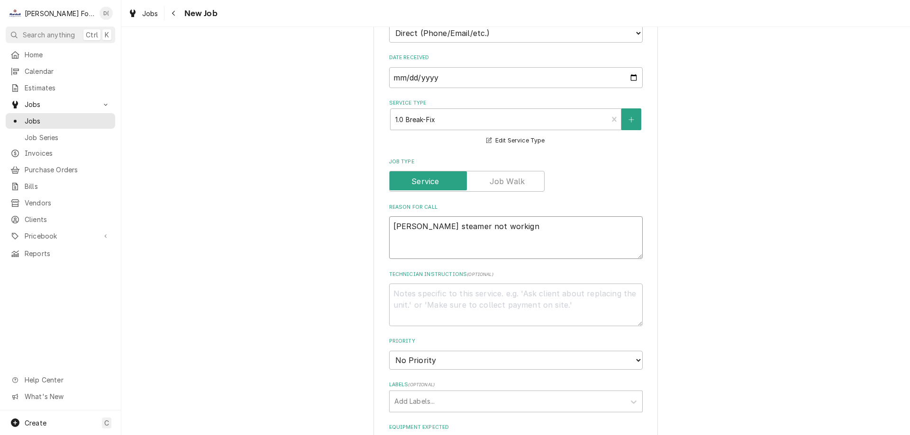
type textarea "x"
type textarea "groen steamer not workig"
type textarea "x"
type textarea "groen steamer not worki"
type textarea "x"
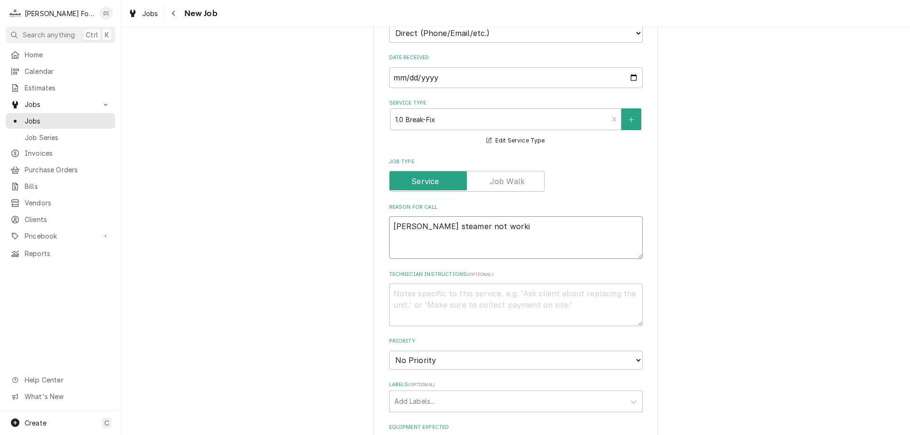
type textarea "groen steamer not workin"
type textarea "x"
type textarea "[PERSON_NAME] steamer not working"
type textarea "x"
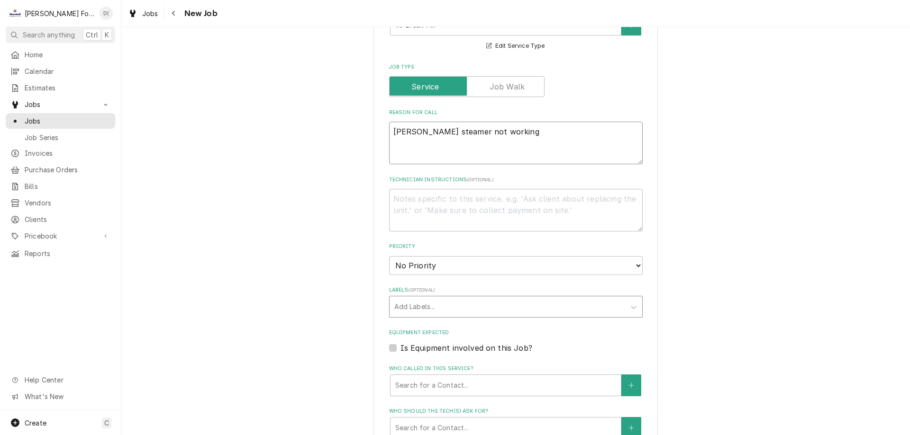
type textarea "[PERSON_NAME] steamer not working"
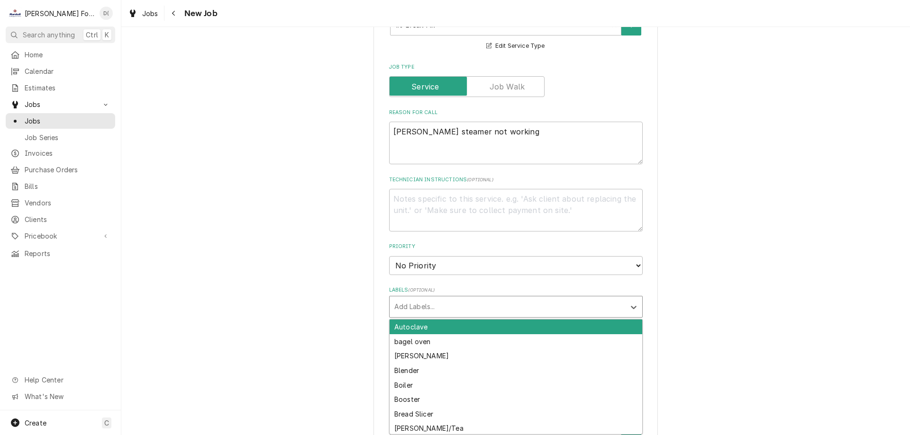
click at [415, 308] on div "Labels" at bounding box center [507, 306] width 226 height 17
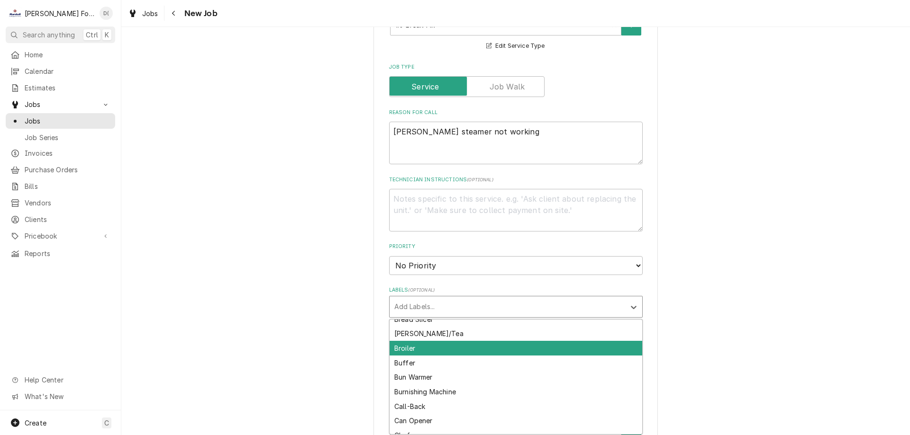
scroll to position [142, 0]
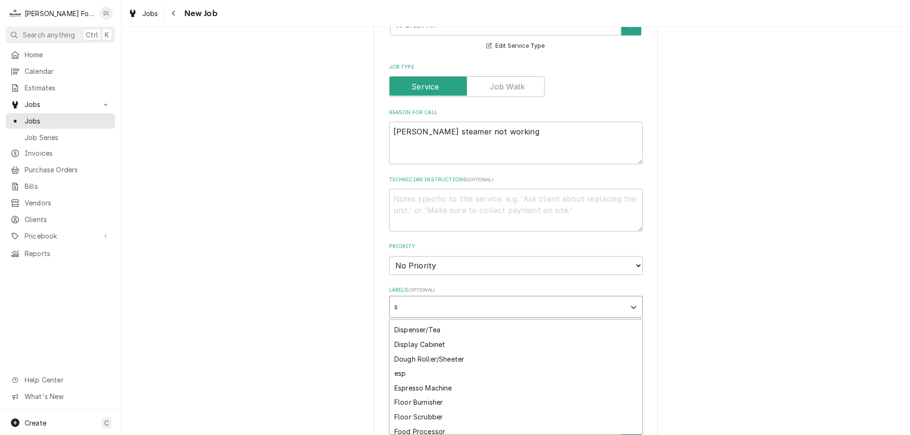
type input "st"
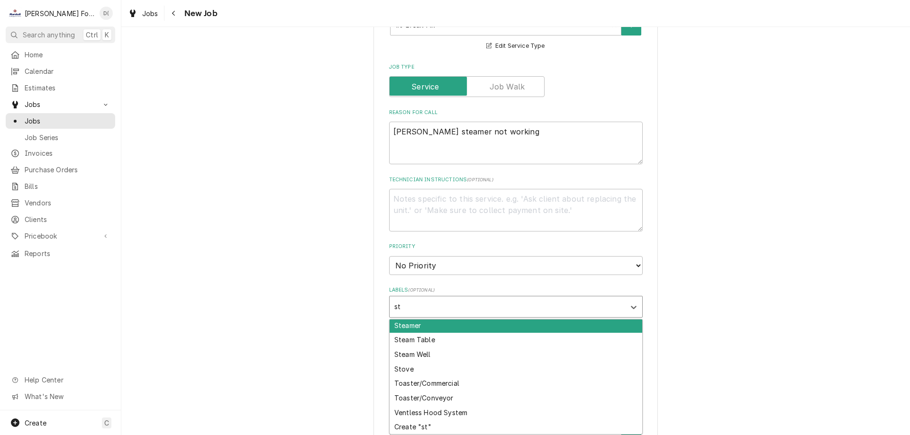
click at [414, 327] on div "Steamer" at bounding box center [515, 325] width 253 height 15
type textarea "x"
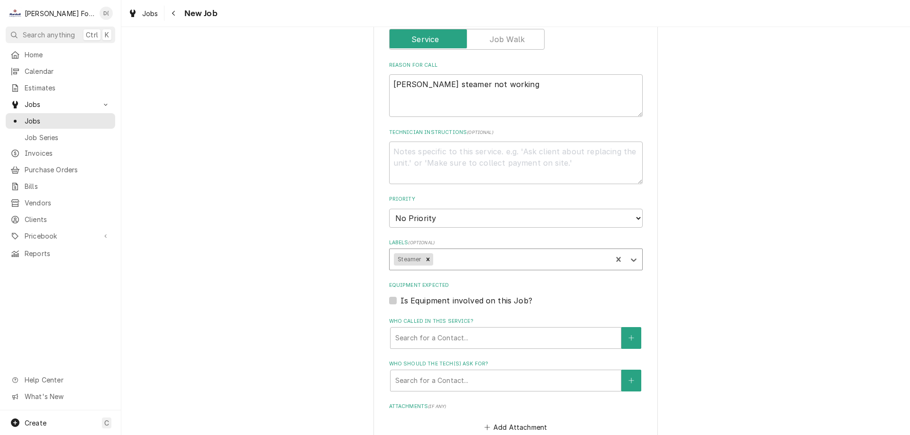
scroll to position [474, 0]
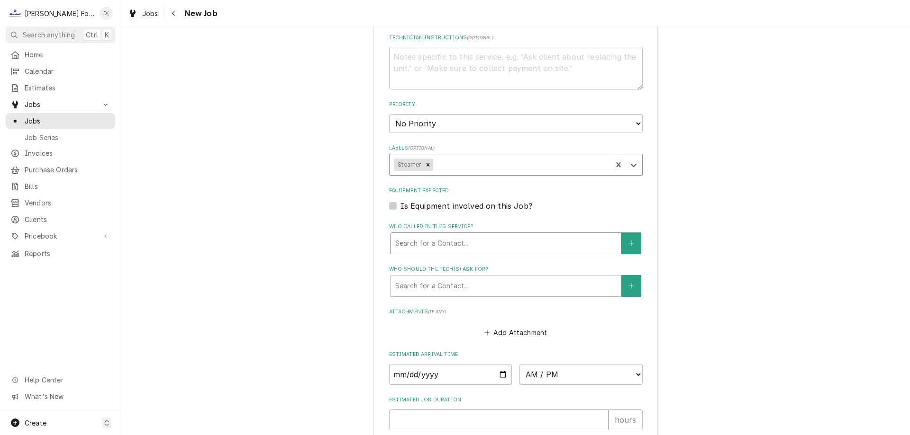
click at [420, 252] on div "Search for a Contact..." at bounding box center [505, 243] width 230 height 21
click at [338, 263] on div "Please provide the following information to create a job: Client Details Client…" at bounding box center [515, 59] width 788 height 992
click at [497, 375] on input "Date" at bounding box center [450, 374] width 123 height 21
type textarea "x"
type input "2025-09-04"
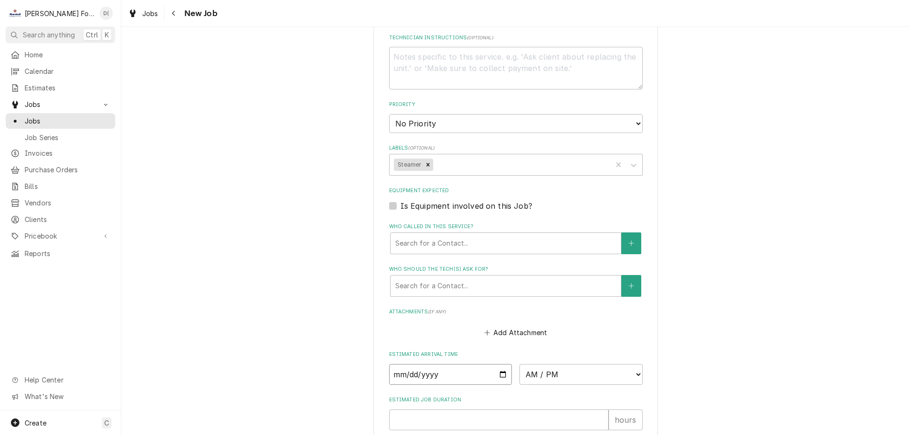
type textarea "x"
click at [547, 380] on select "AM / PM 6:00 AM 6:15 AM 6:30 AM 6:45 AM 7:00 AM 7:15 AM 7:30 AM 7:45 AM 8:00 AM…" at bounding box center [580, 374] width 123 height 21
select select "09:45:00"
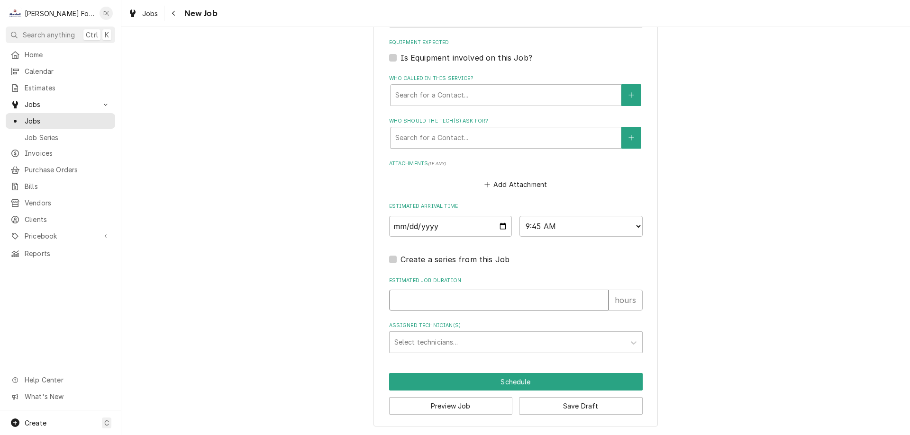
click at [416, 302] on input "Estimated Job Duration" at bounding box center [498, 300] width 219 height 21
type textarea "x"
type input "1"
click at [421, 344] on div "Assigned Technician(s)" at bounding box center [507, 342] width 226 height 17
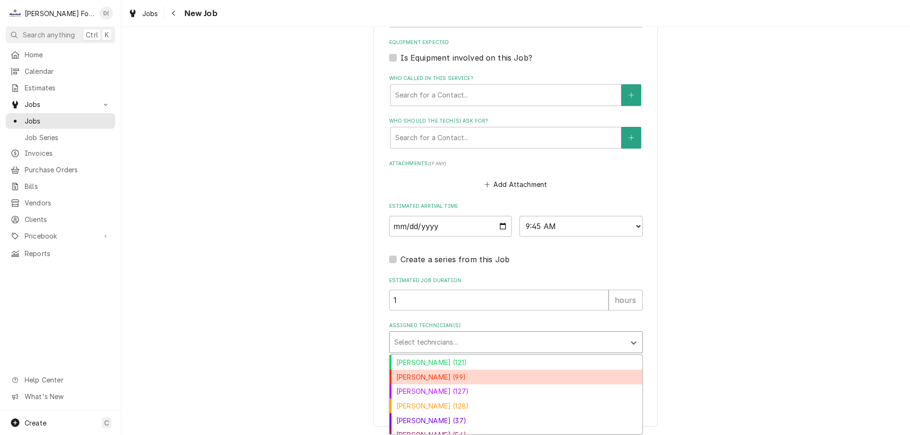
click at [419, 380] on div "[PERSON_NAME] (99)" at bounding box center [515, 377] width 253 height 15
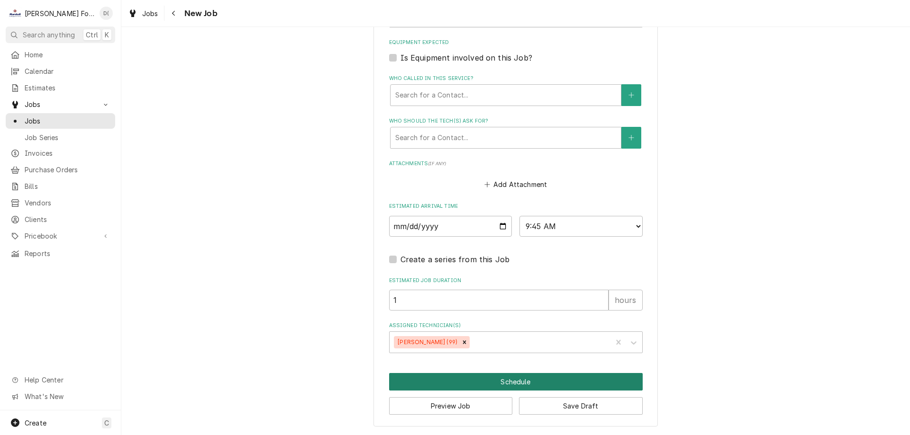
click at [500, 384] on button "Schedule" at bounding box center [515, 382] width 253 height 18
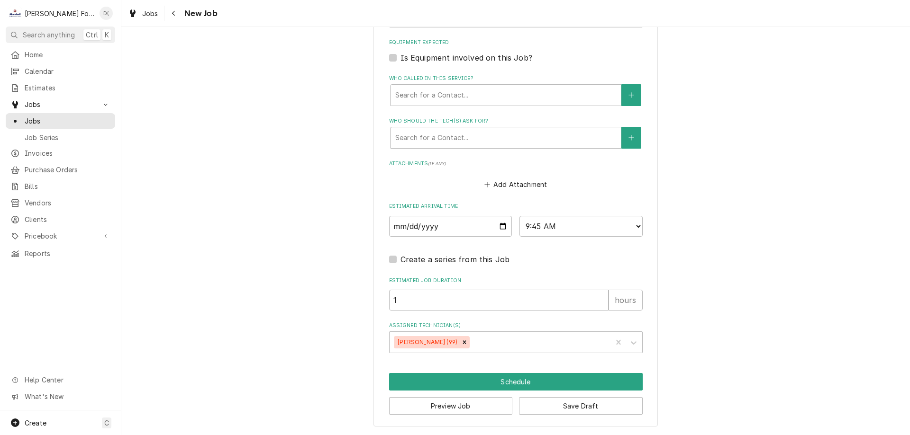
scroll to position [614, 0]
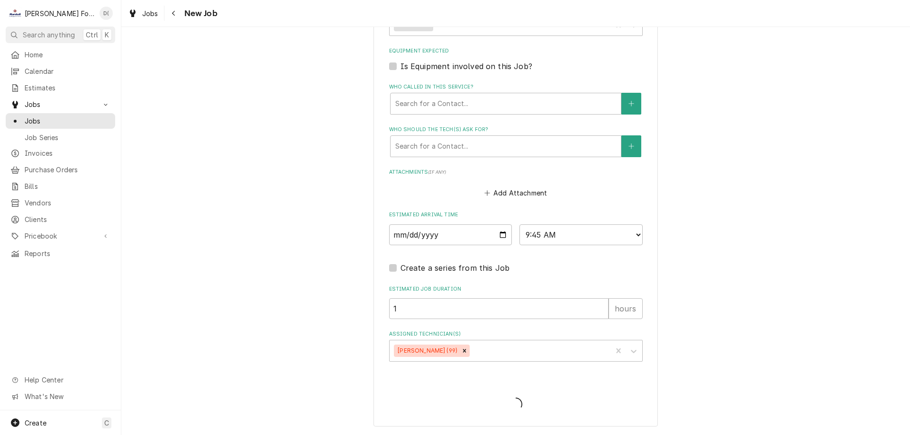
type textarea "x"
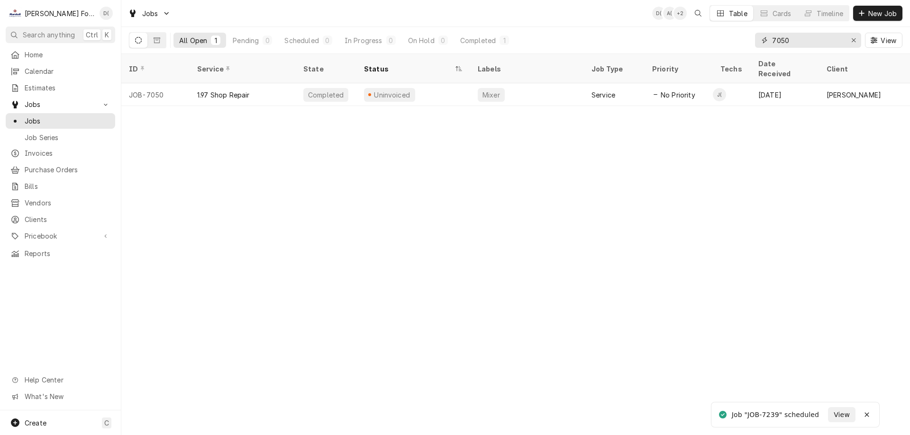
drag, startPoint x: 855, startPoint y: 39, endPoint x: 841, endPoint y: 41, distance: 13.4
click at [853, 39] on icon "Erase input" at bounding box center [853, 40] width 5 height 7
click at [841, 41] on input "Dynamic Content Wrapper" at bounding box center [816, 40] width 89 height 15
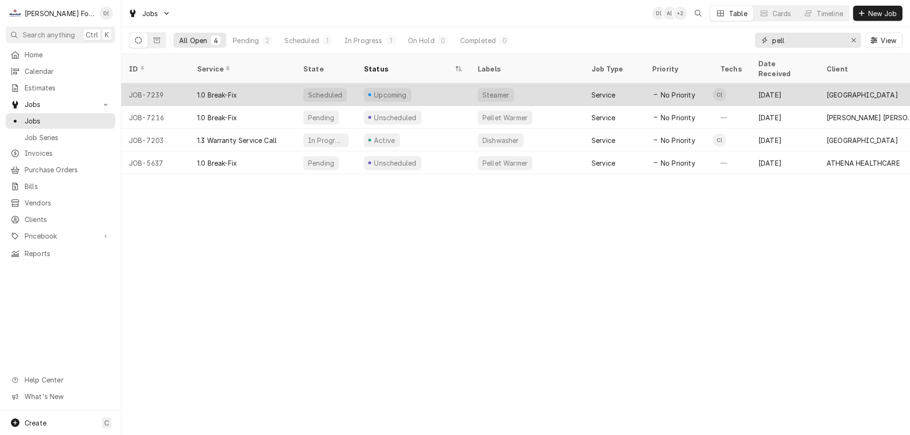
type input "pell"
click at [436, 84] on div "Upcoming" at bounding box center [413, 94] width 114 height 23
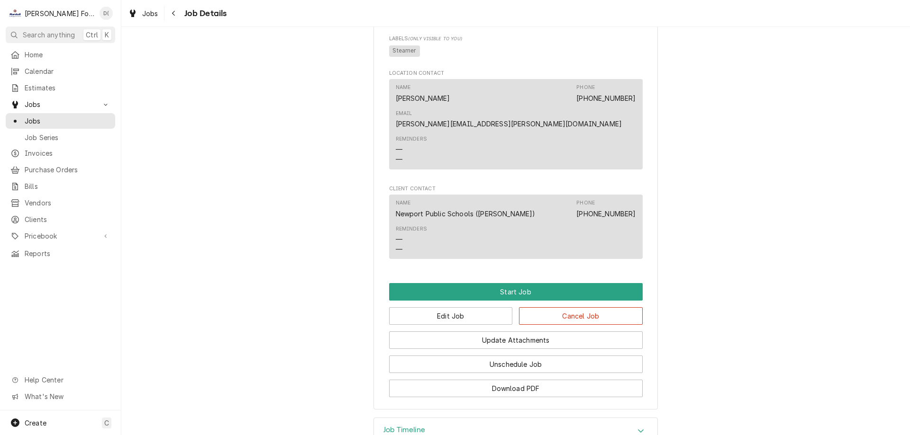
scroll to position [531, 0]
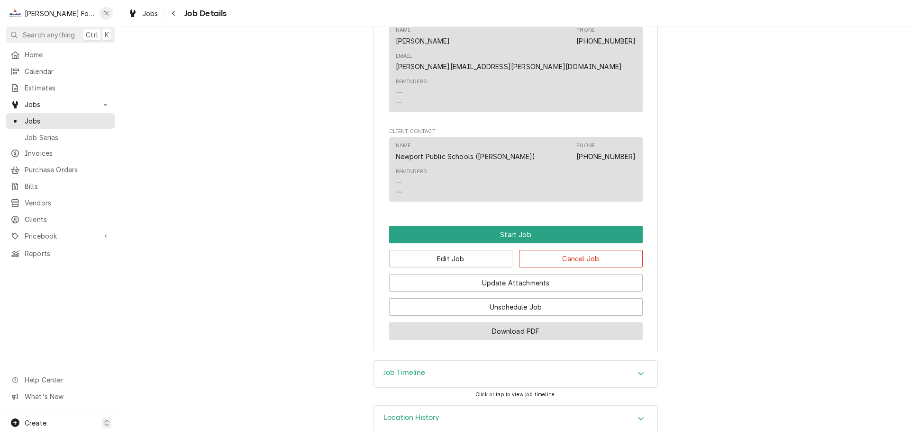
click at [472, 323] on button "Download PDF" at bounding box center [515, 332] width 253 height 18
click at [80, 116] on span "Jobs" at bounding box center [68, 121] width 86 height 10
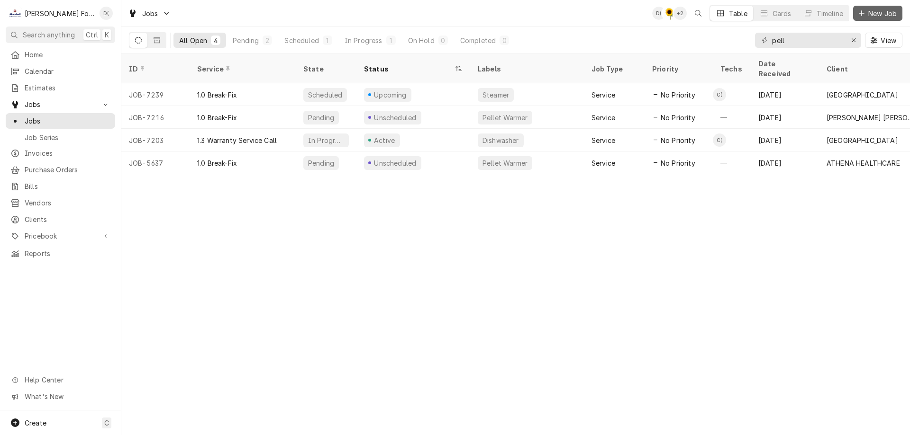
click at [871, 19] on button "New Job" at bounding box center [877, 13] width 49 height 15
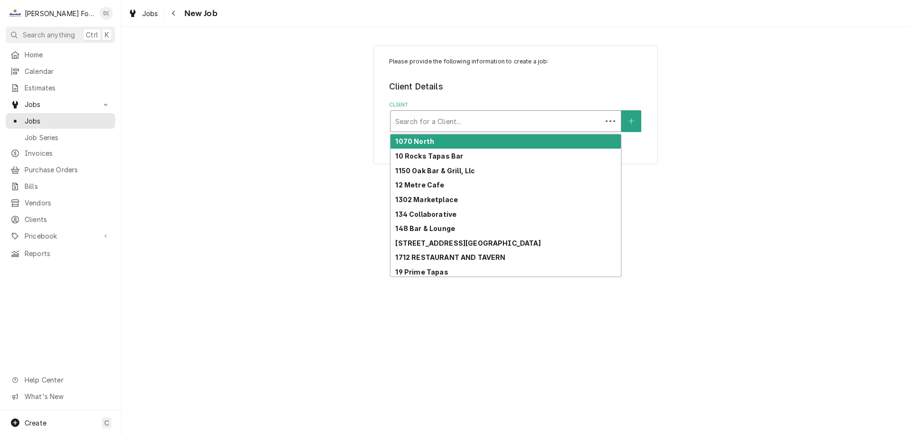
click at [458, 127] on div "Client" at bounding box center [496, 121] width 202 height 17
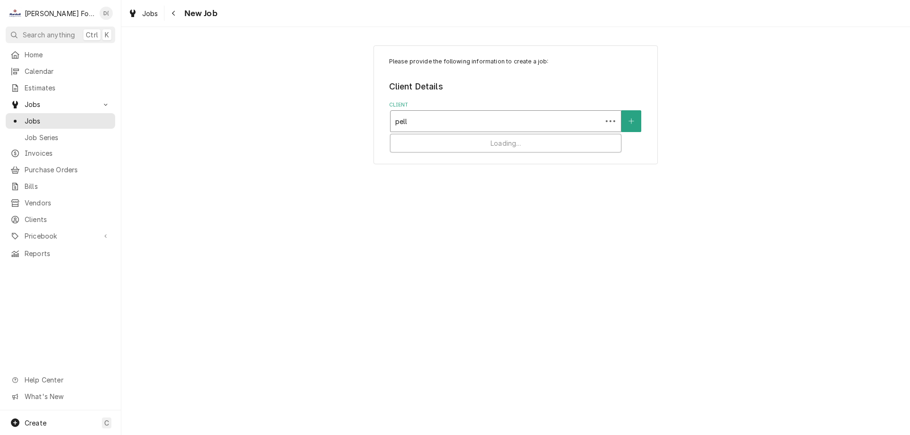
type input "pell"
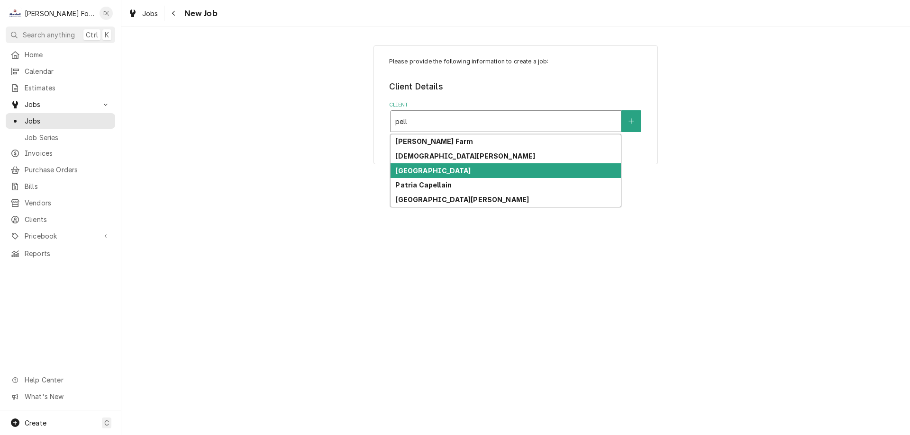
click at [446, 169] on strong "[GEOGRAPHIC_DATA]" at bounding box center [432, 171] width 75 height 8
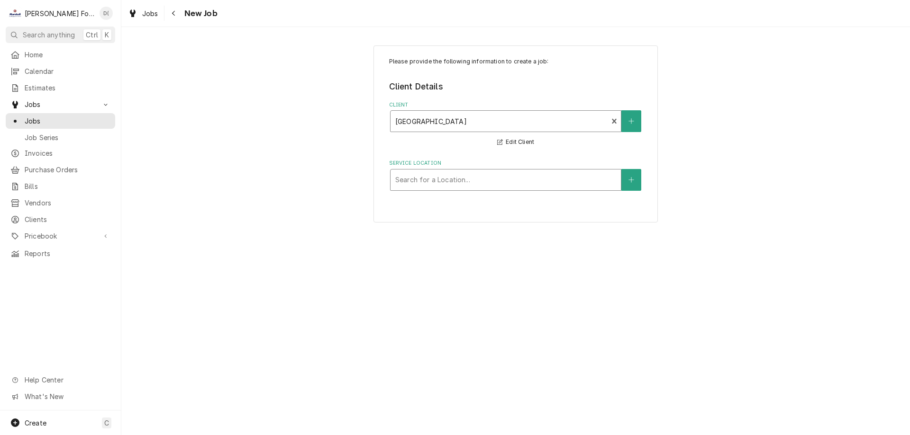
click at [448, 184] on div "Service Location" at bounding box center [505, 180] width 221 height 17
type input "pell"
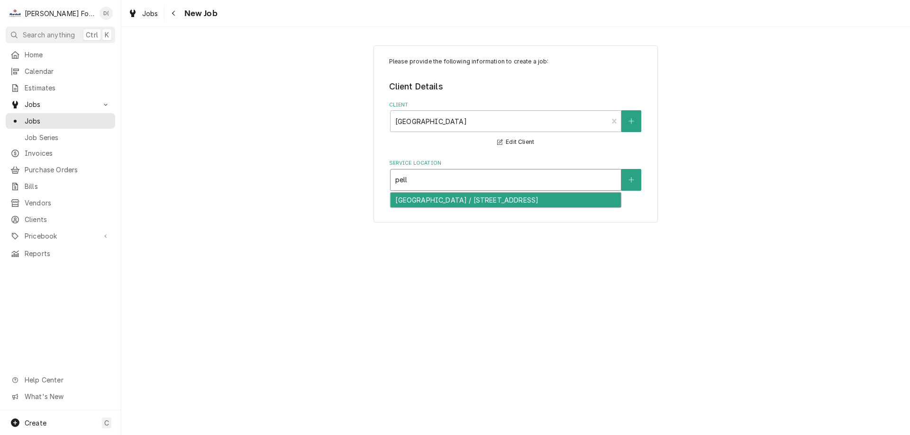
click at [451, 199] on div "[GEOGRAPHIC_DATA] / [STREET_ADDRESS]" at bounding box center [505, 200] width 230 height 15
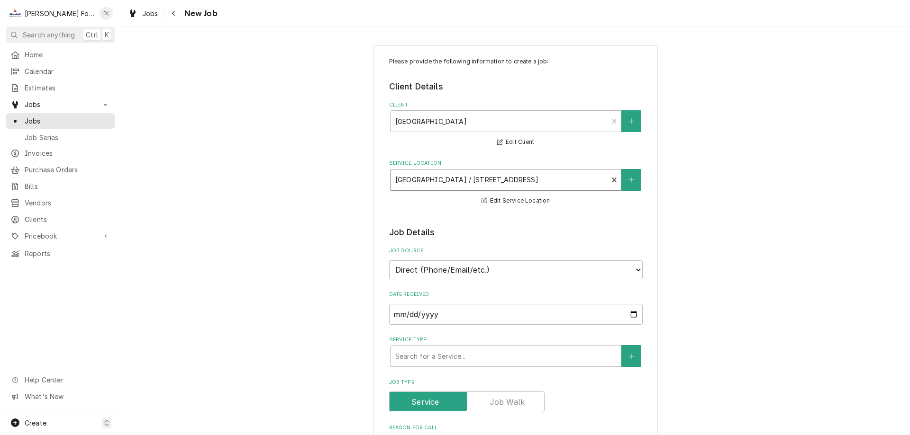
scroll to position [142, 0]
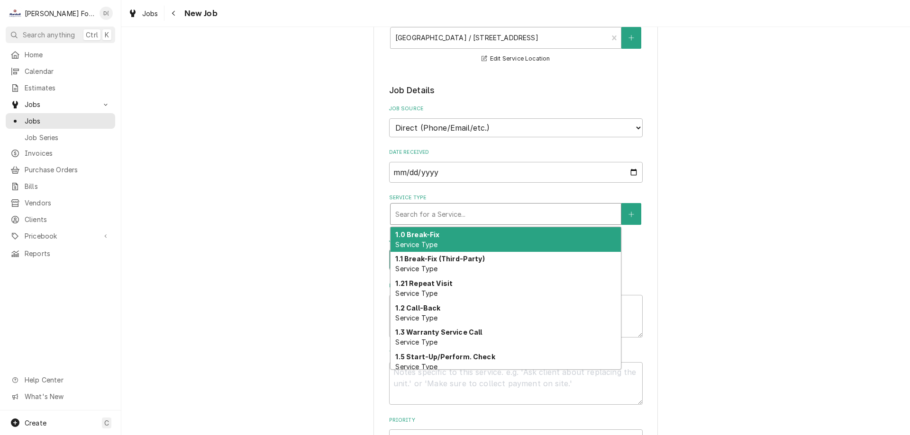
click at [432, 211] on div "Service Type" at bounding box center [505, 214] width 221 height 17
click at [429, 236] on strong "1.0 Break-Fix" at bounding box center [417, 235] width 44 height 8
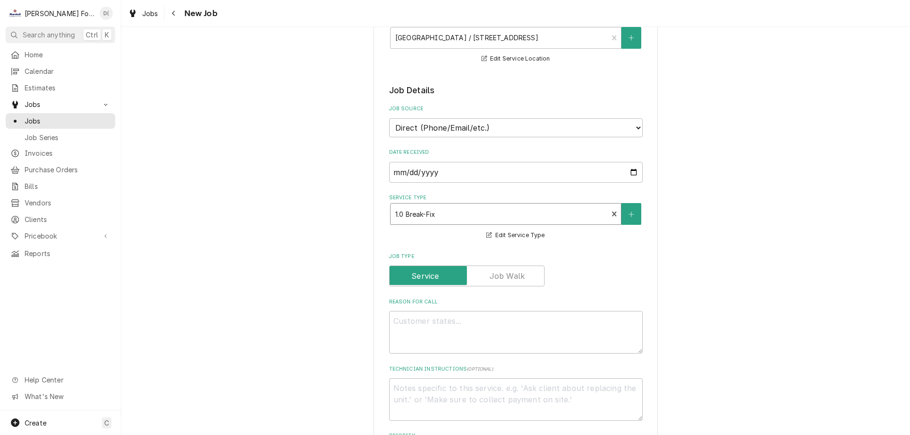
scroll to position [284, 0]
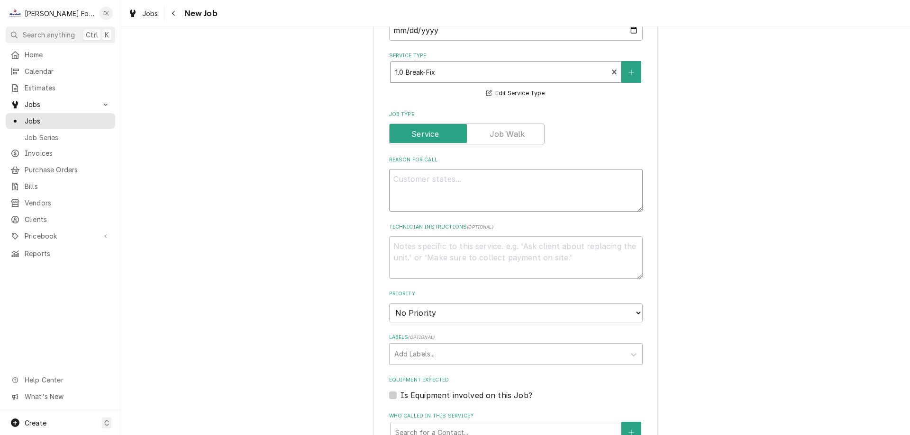
click at [434, 197] on textarea "Reason For Call" at bounding box center [515, 190] width 253 height 43
type textarea "x"
type textarea "s"
type textarea "x"
type textarea "st"
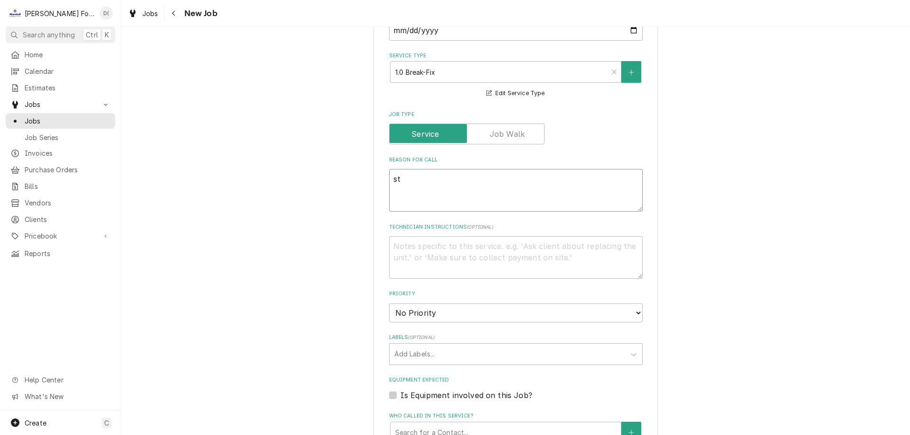
type textarea "x"
type textarea "ste"
type textarea "x"
type textarea "stea"
type textarea "x"
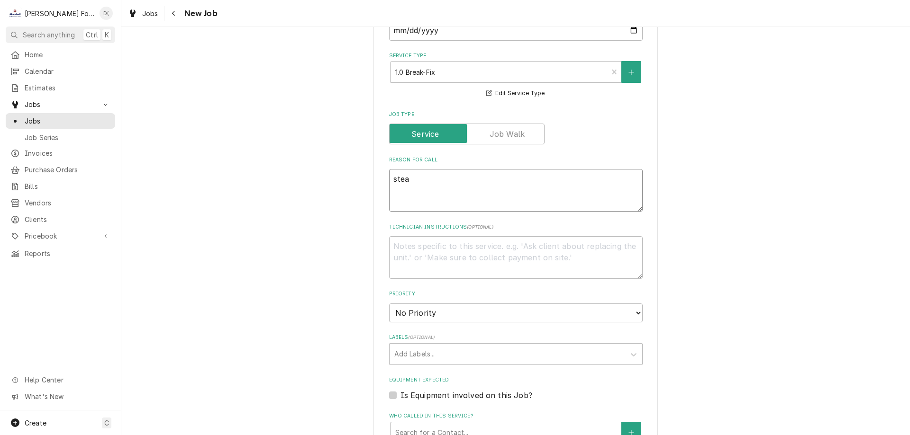
type textarea "steam"
type textarea "x"
type textarea "steame"
type textarea "x"
type textarea "steamer"
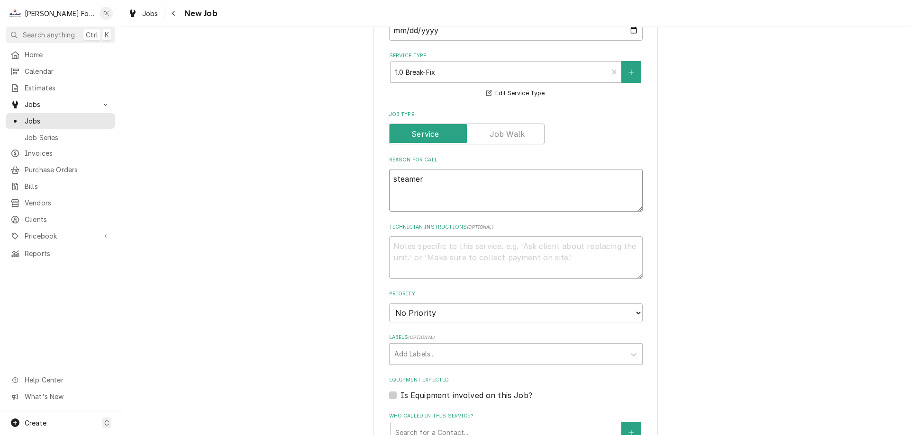
type textarea "x"
type textarea "steamer"
type textarea "x"
type textarea "gsteamer"
type textarea "x"
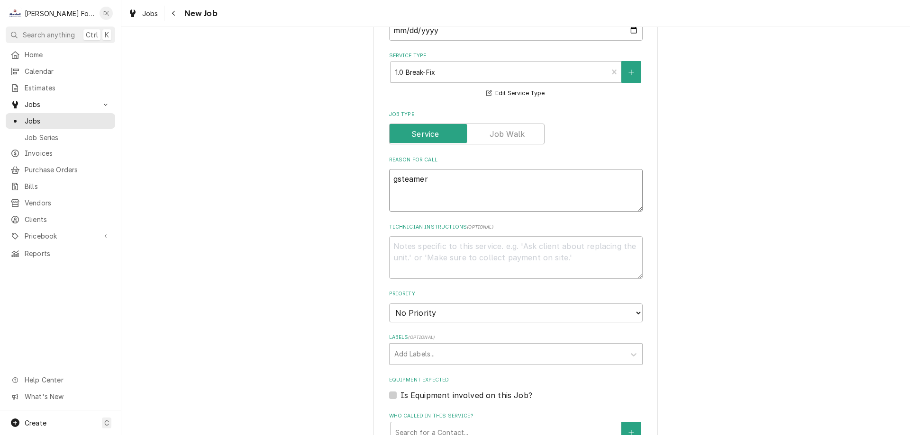
type textarea "grsteamer"
type textarea "x"
type textarea "grosteamer"
type textarea "x"
type textarea "groesteamer"
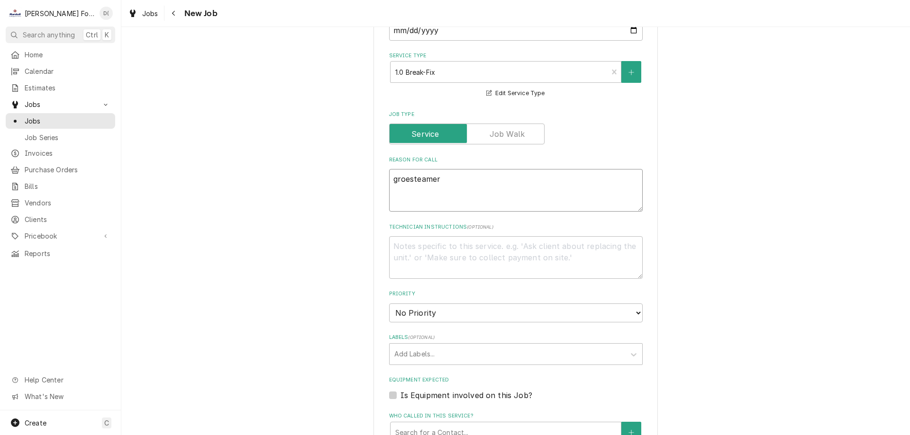
type textarea "x"
type textarea "groensteamer"
type textarea "x"
type textarea "groen steamer"
click at [469, 177] on textarea "groen steamer" at bounding box center [515, 190] width 253 height 43
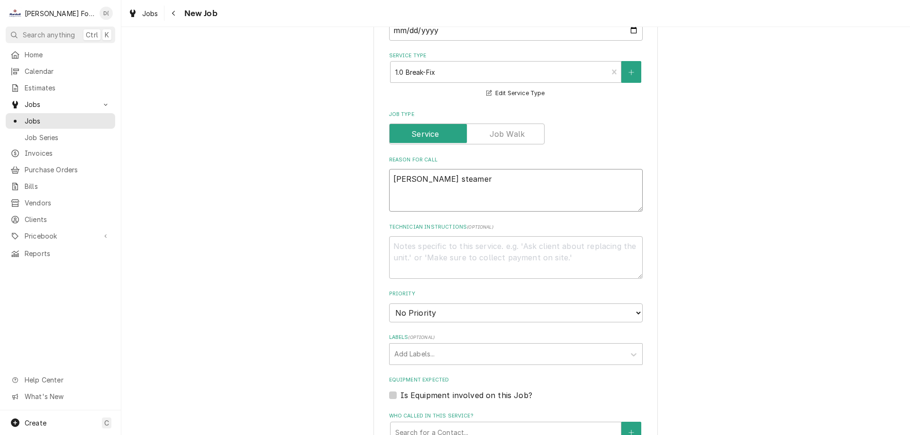
type textarea "x"
type textarea "groen steamer n"
type textarea "x"
type textarea "groen steamer no"
type textarea "x"
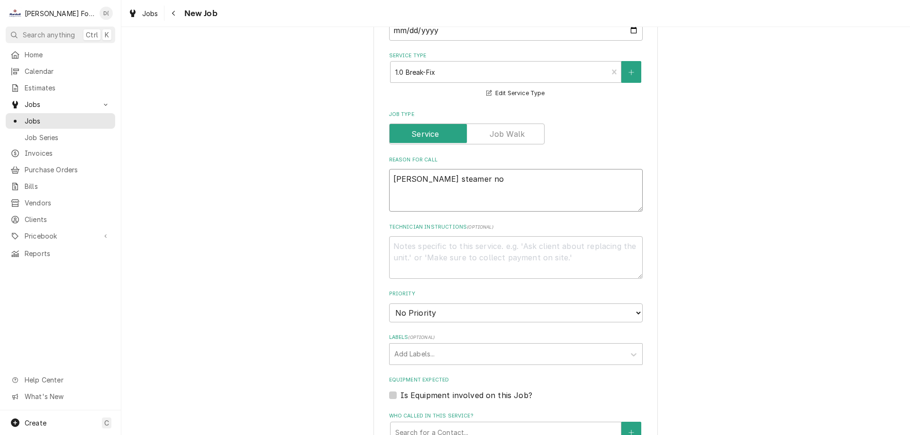
type textarea "groen steamer not"
type textarea "x"
type textarea "groen steamer not"
type textarea "x"
type textarea "groen steamer not w"
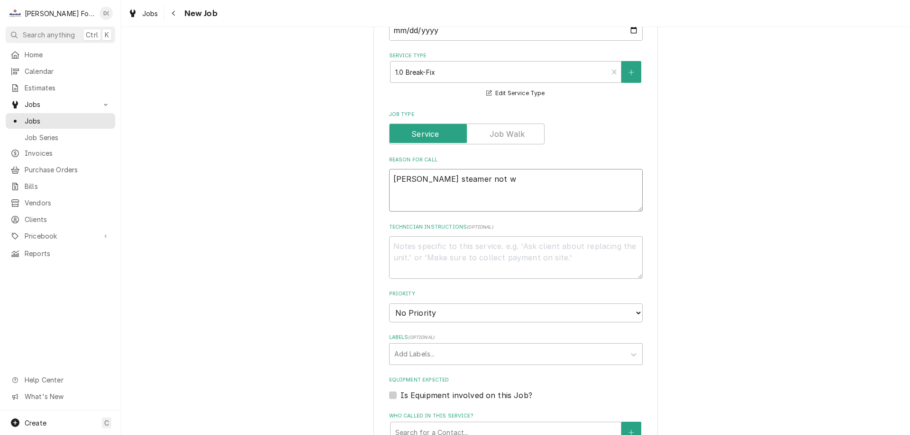
type textarea "x"
type textarea "groen steamer not wo"
type textarea "x"
type textarea "groen steamer not wor"
type textarea "x"
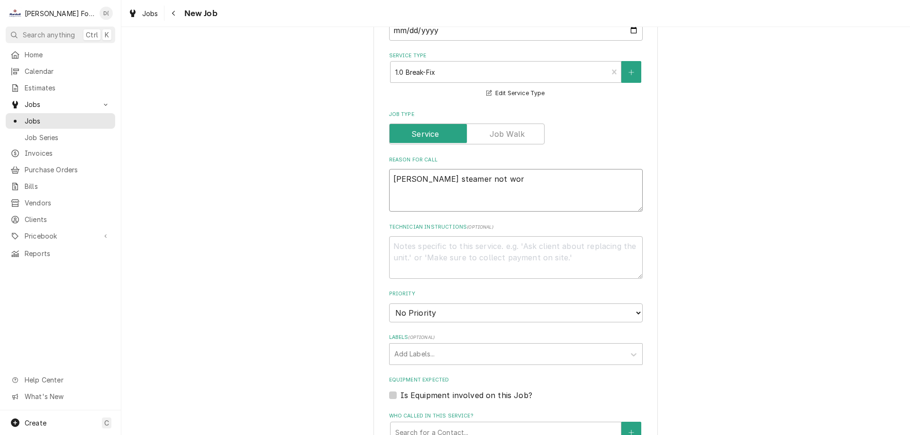
type textarea "groen steamer not work"
type textarea "x"
type textarea "groen steamer not worki"
type textarea "x"
type textarea "groen steamer not workin"
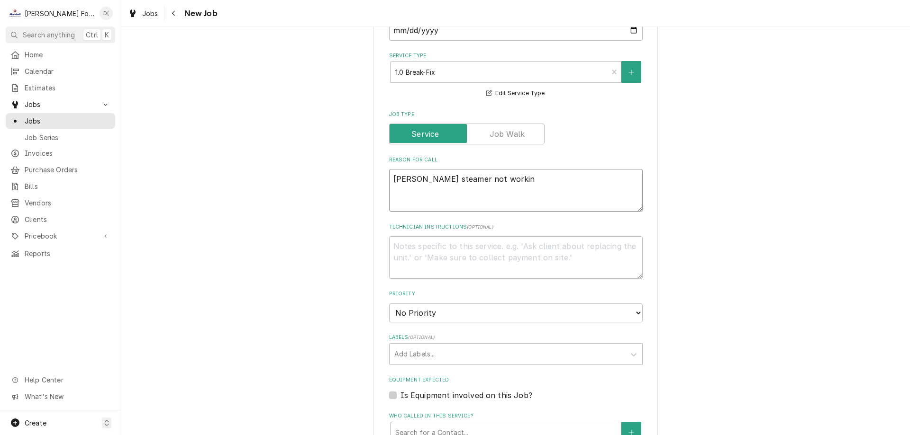
type textarea "x"
type textarea "[PERSON_NAME] steamer not working"
type textarea "x"
type textarea "[PERSON_NAME] steamer not working"
type textarea "x"
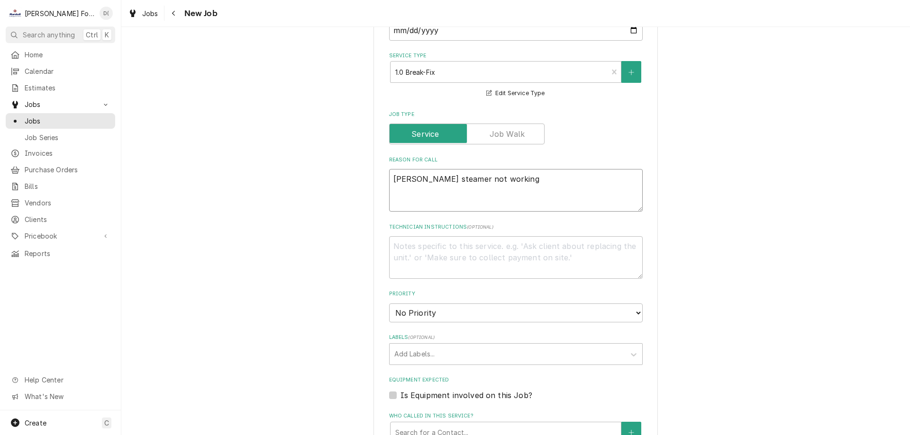
scroll to position [426, 0]
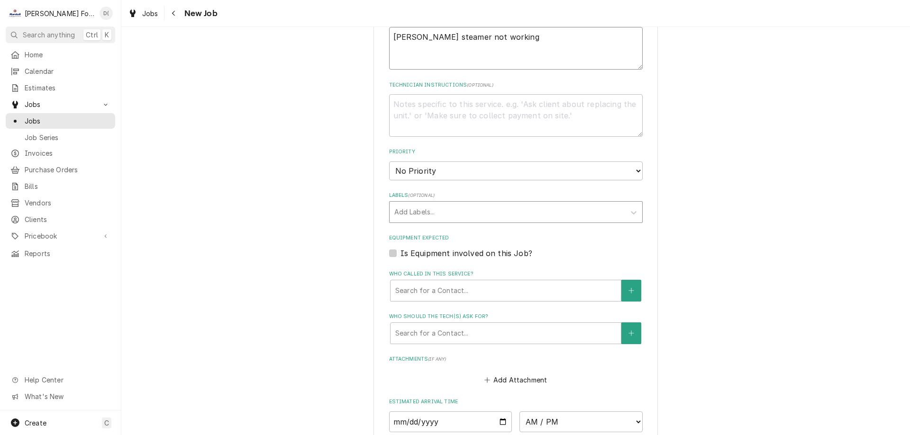
type textarea "[PERSON_NAME] steamer not working"
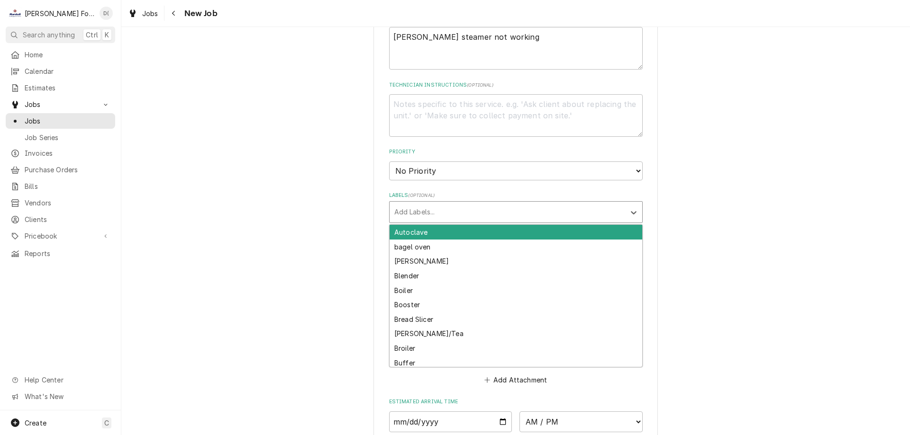
click at [431, 211] on div "Labels" at bounding box center [507, 212] width 226 height 17
type input "ste"
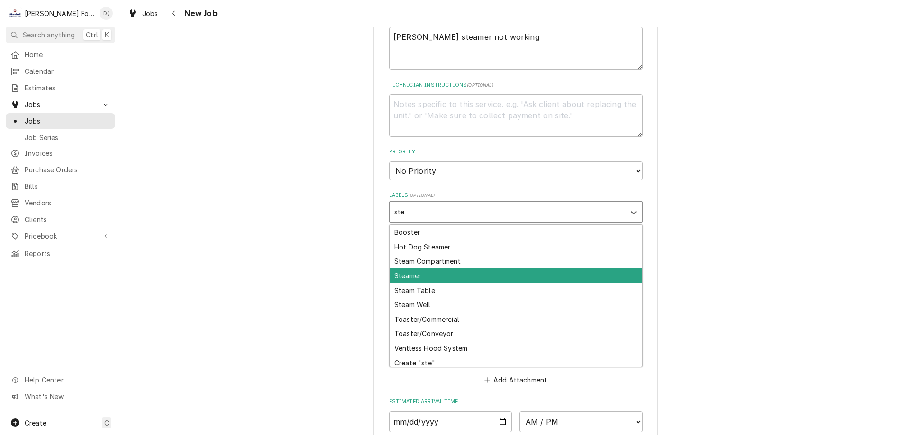
click at [433, 276] on div "Steamer" at bounding box center [515, 276] width 253 height 15
type textarea "x"
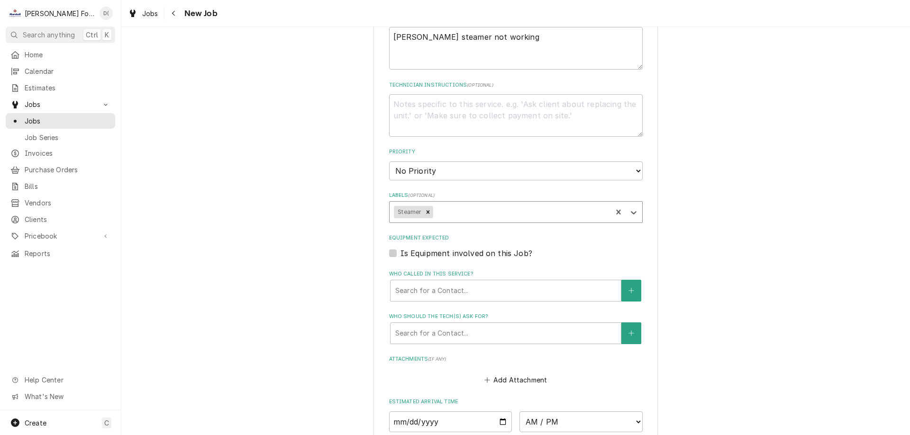
type textarea "x"
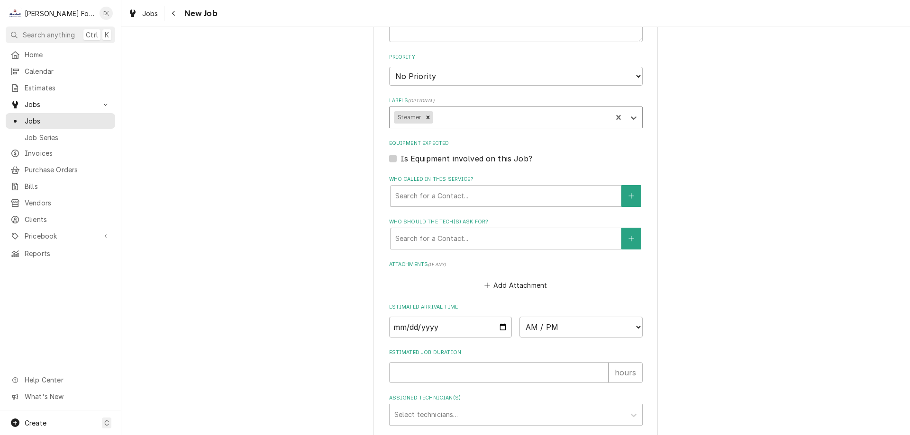
scroll to position [663, 0]
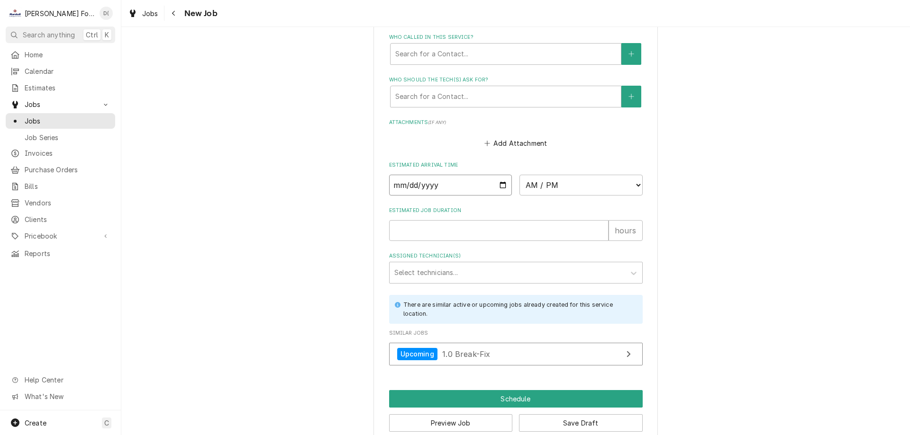
click at [501, 184] on input "Date" at bounding box center [450, 185] width 123 height 21
type input "2025-09-04"
type textarea "x"
click at [565, 186] on select "AM / PM 6:00 AM 6:15 AM 6:30 AM 6:45 AM 7:00 AM 7:15 AM 7:30 AM 7:45 AM 8:00 AM…" at bounding box center [580, 185] width 123 height 21
select select "10:30:00"
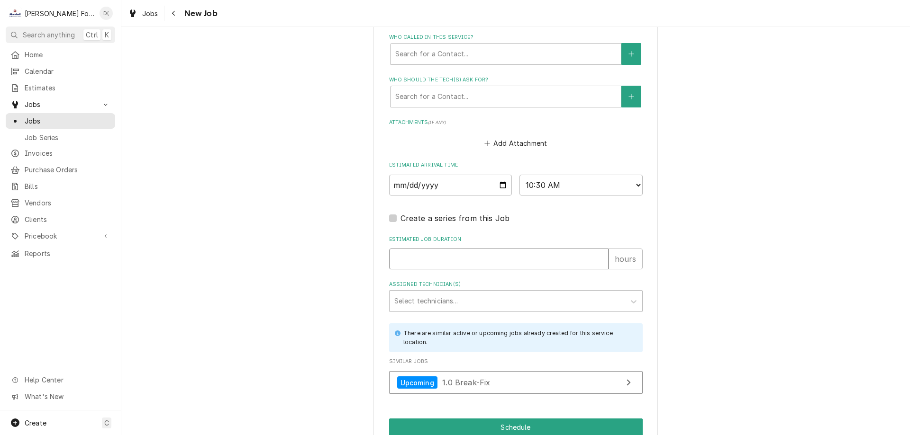
click at [417, 264] on input "Estimated Job Duration" at bounding box center [498, 259] width 219 height 21
type textarea "x"
type input "1"
click at [439, 300] on div "Assigned Technician(s)" at bounding box center [507, 301] width 226 height 17
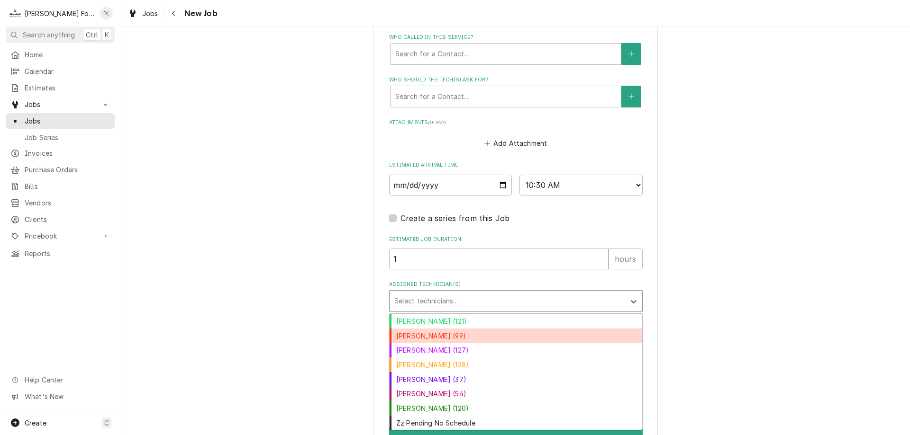
click at [446, 336] on div "[PERSON_NAME] (99)" at bounding box center [515, 336] width 253 height 15
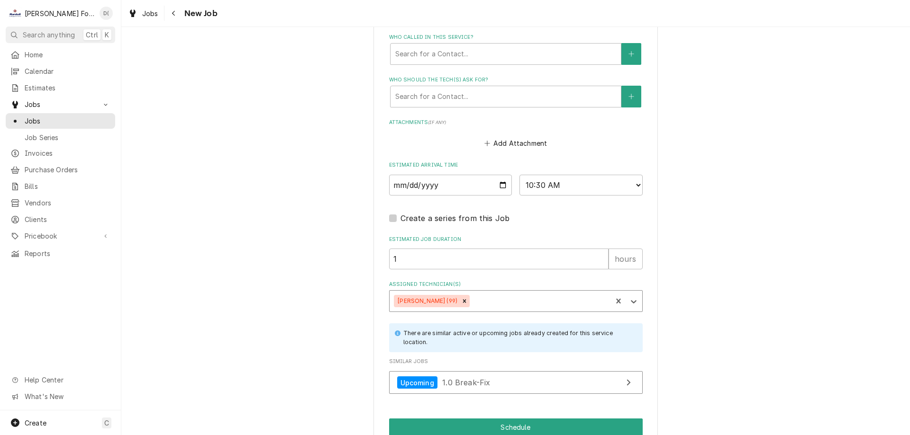
scroll to position [709, 0]
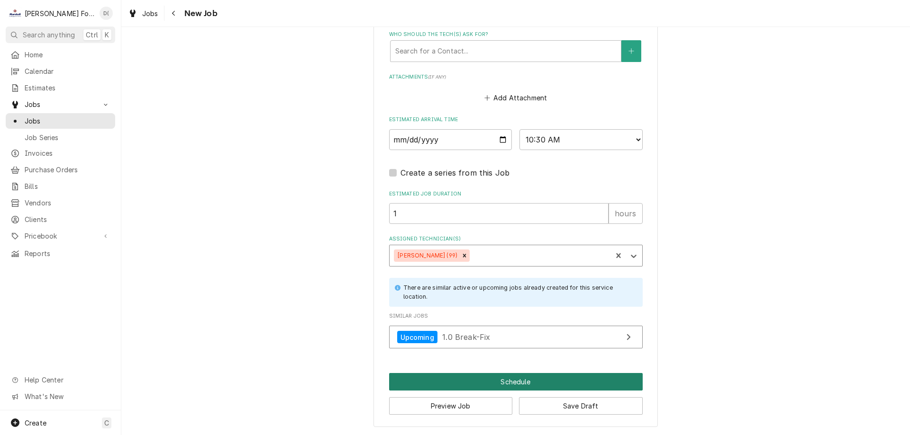
click at [478, 384] on button "Schedule" at bounding box center [515, 382] width 253 height 18
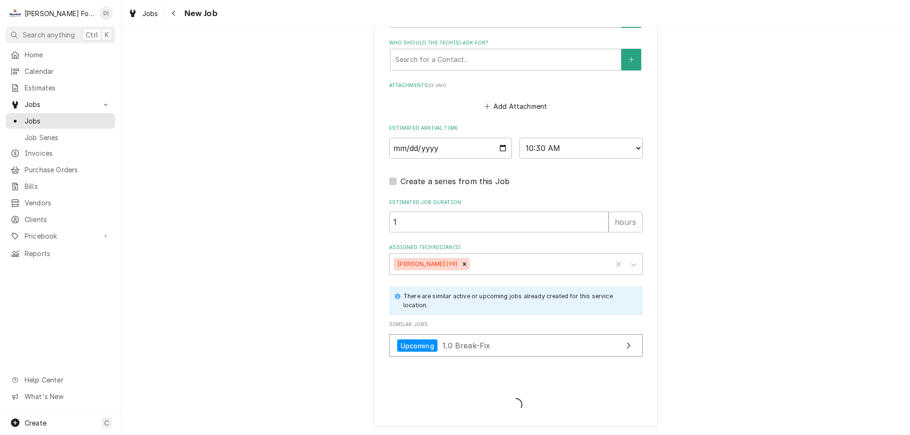
type textarea "x"
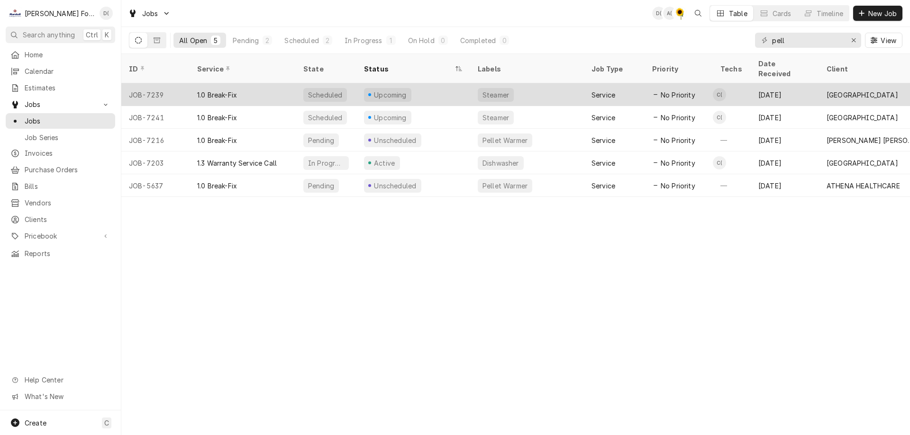
click at [436, 88] on div "Upcoming" at bounding box center [413, 94] width 114 height 23
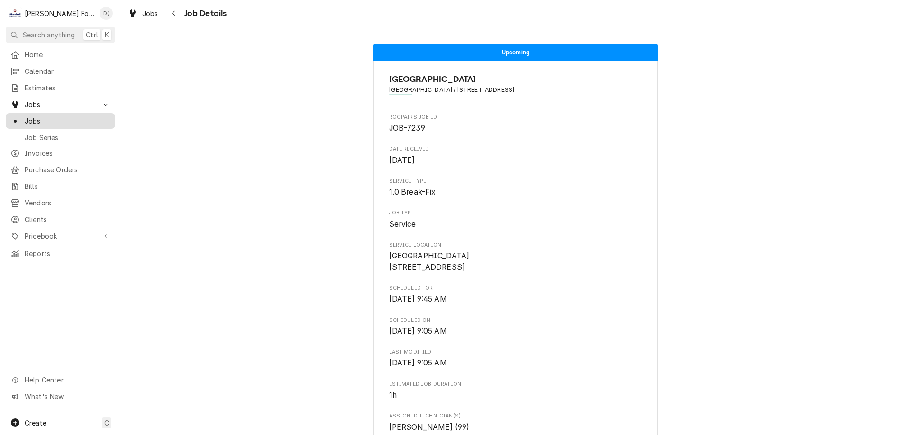
click at [57, 117] on span "Jobs" at bounding box center [68, 121] width 86 height 10
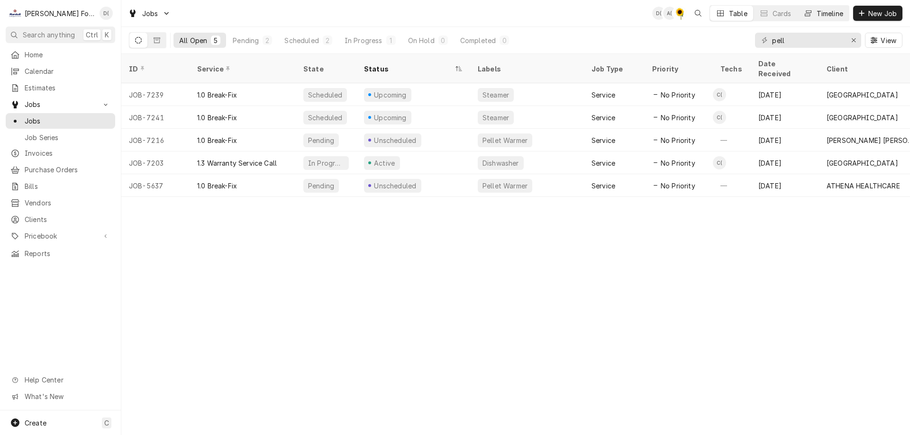
click at [823, 13] on div "Timeline" at bounding box center [829, 14] width 27 height 10
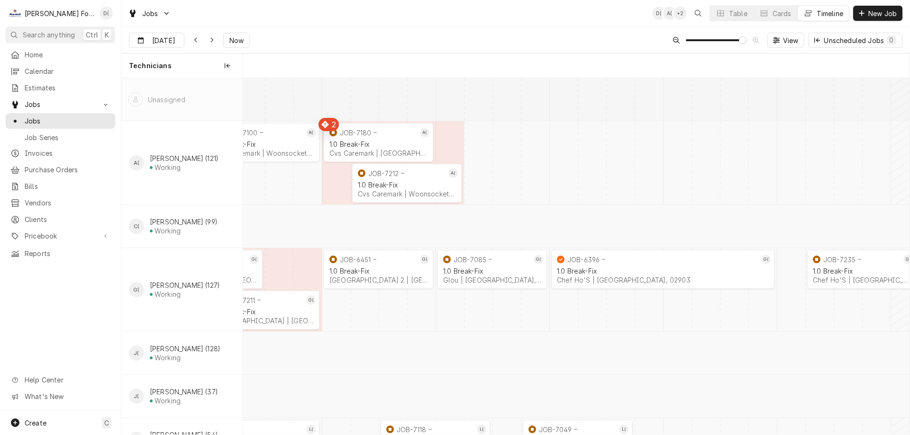
scroll to position [0, 13197]
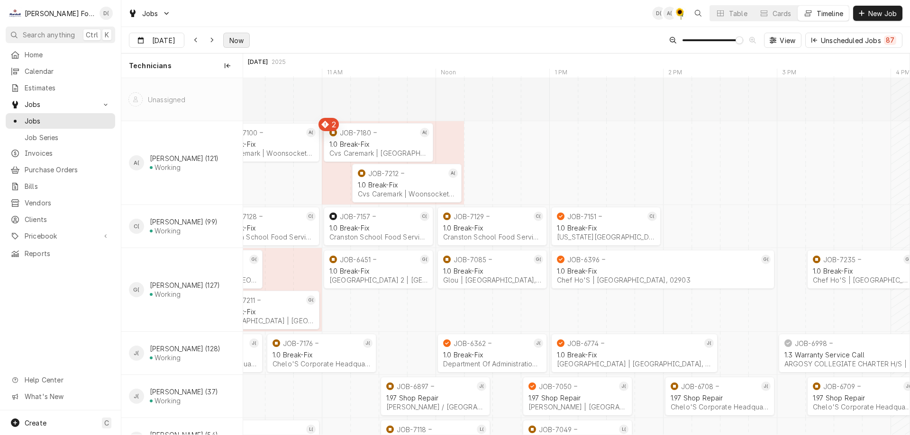
click at [232, 40] on span "Now" at bounding box center [236, 41] width 18 height 10
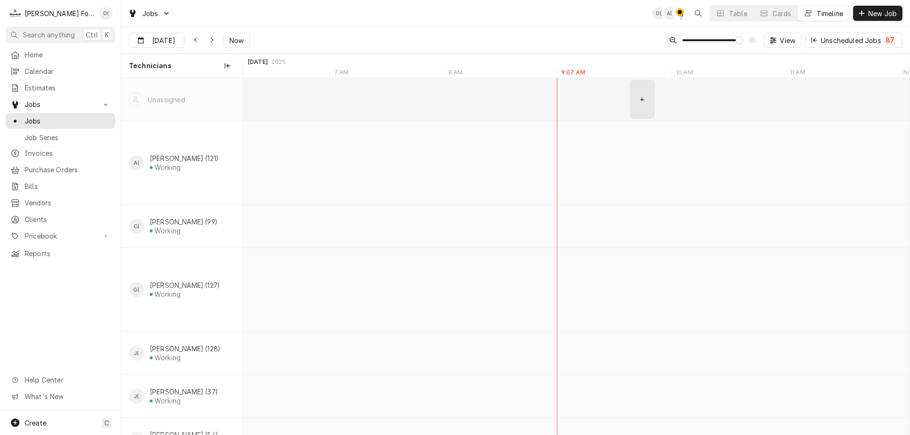
scroll to position [0, 15478]
type input "Sep 4"
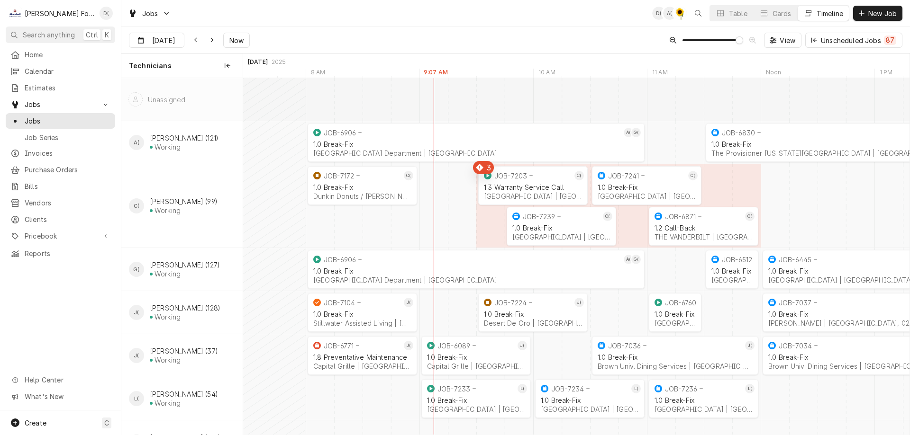
scroll to position [0, 15621]
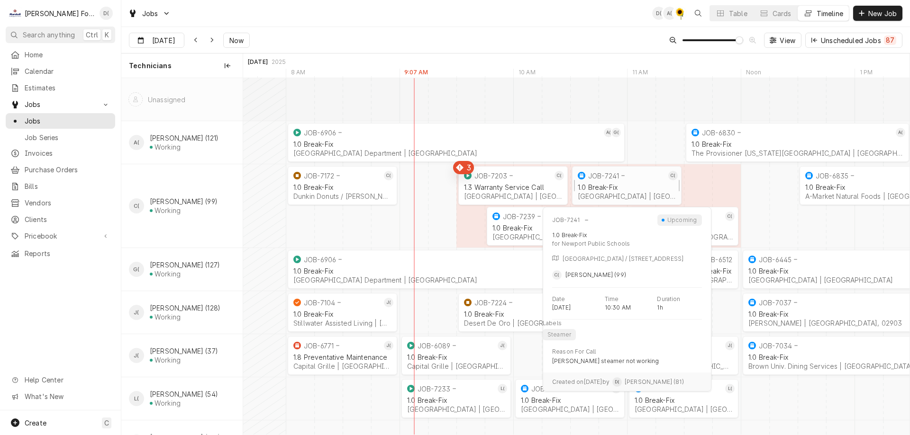
click at [627, 183] on div "1.0 Break-Fix" at bounding box center [627, 187] width 98 height 8
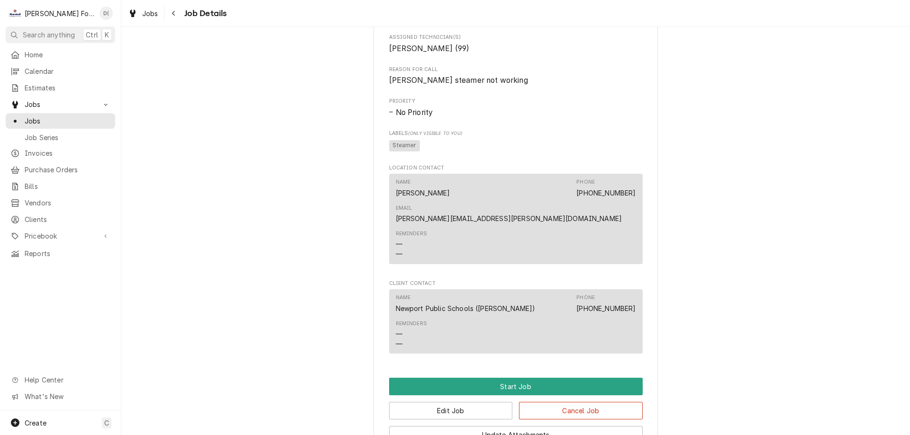
scroll to position [531, 0]
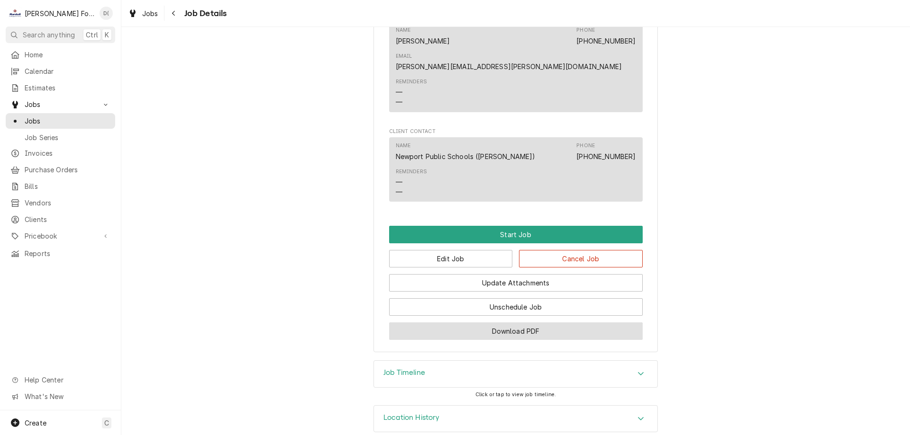
click at [506, 323] on button "Download PDF" at bounding box center [515, 332] width 253 height 18
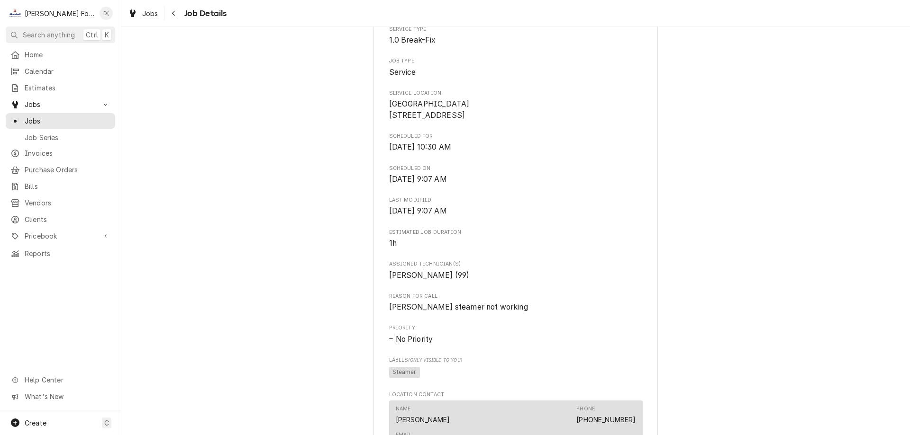
scroll to position [0, 0]
